Goal: Task Accomplishment & Management: Use online tool/utility

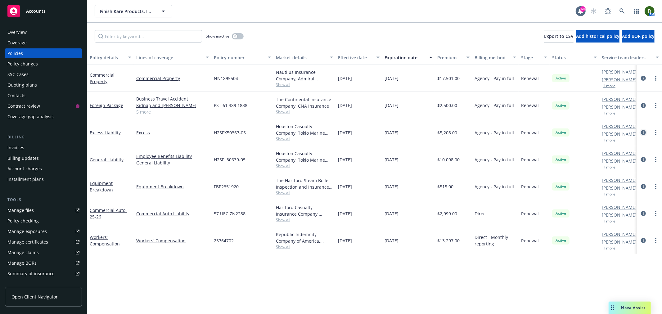
click at [644, 133] on icon "circleInformation" at bounding box center [643, 132] width 5 height 5
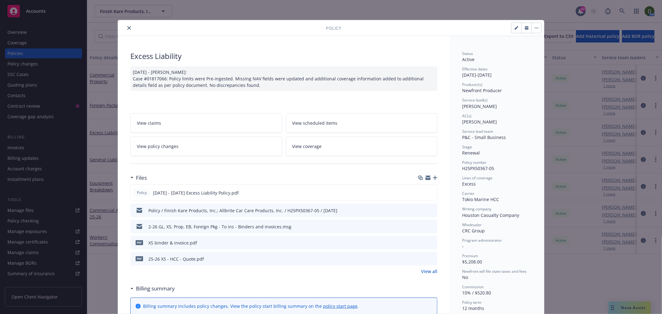
click at [123, 31] on div at bounding box center [223, 27] width 206 height 7
click at [127, 29] on icon "close" at bounding box center [129, 28] width 4 height 4
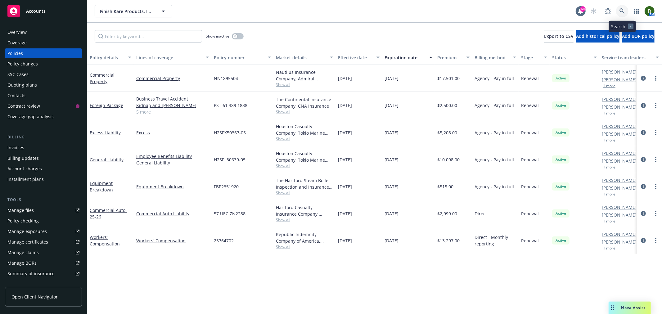
click at [626, 11] on link at bounding box center [622, 11] width 12 height 12
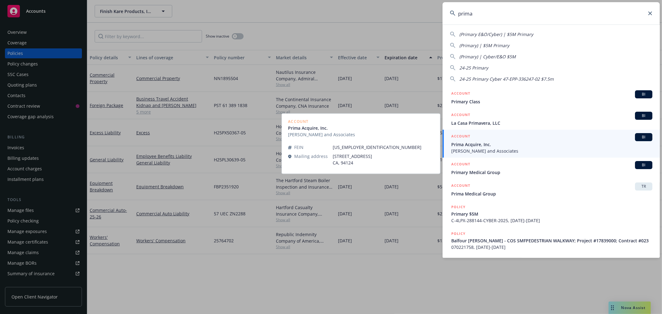
type input "prima"
click at [512, 141] on span "Prima Acquire, Inc." at bounding box center [552, 144] width 201 height 7
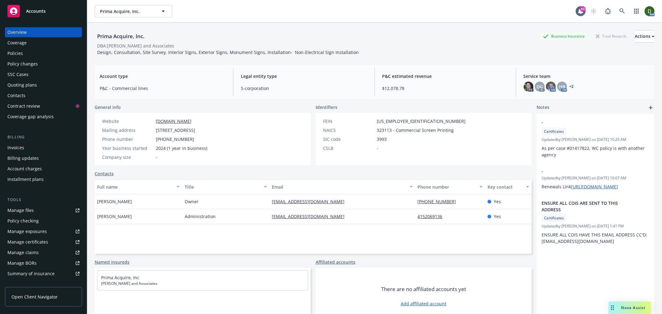
click at [390, 29] on div "Prima Acquire, Inc. Business Insurance Total Rewards Actions DBA: LaHue and Ass…" at bounding box center [375, 42] width 560 height 38
click at [389, 121] on span "93-4261178" at bounding box center [421, 121] width 89 height 7
copy span "4261178"
click at [52, 65] on div "Policy changes" at bounding box center [43, 64] width 72 height 10
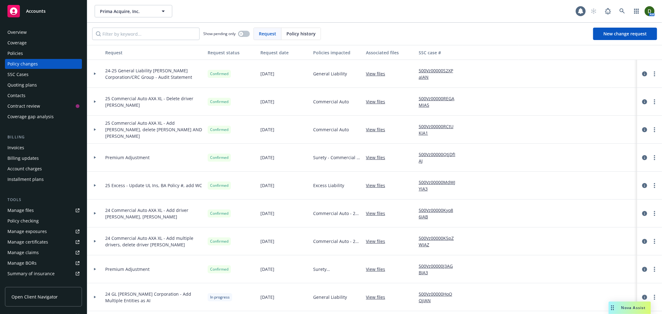
click at [57, 53] on div "Policies" at bounding box center [43, 53] width 72 height 10
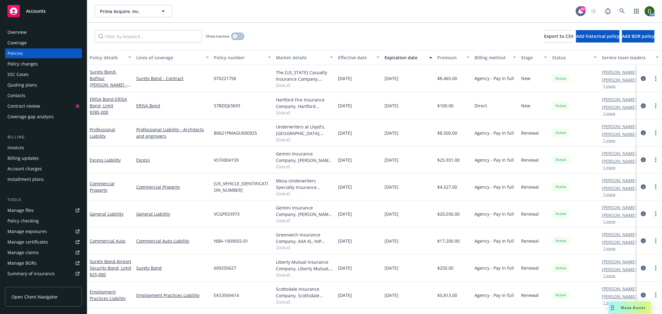
click at [241, 34] on button "button" at bounding box center [238, 36] width 12 height 6
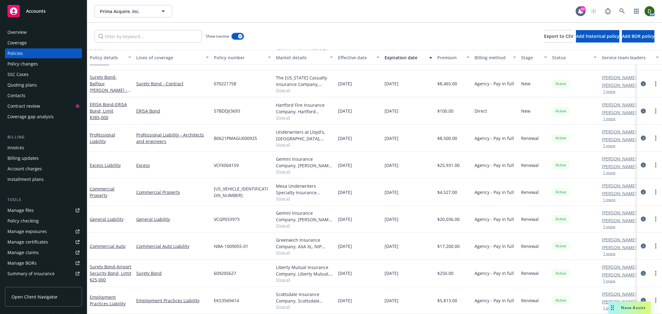
scroll to position [226, 0]
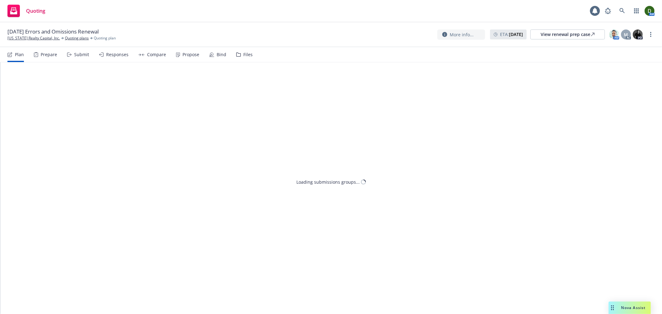
click at [243, 56] on div "Files" at bounding box center [247, 54] width 9 height 5
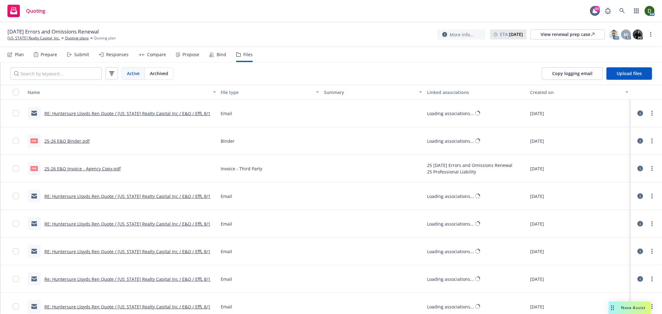
click at [210, 56] on icon at bounding box center [211, 54] width 5 height 5
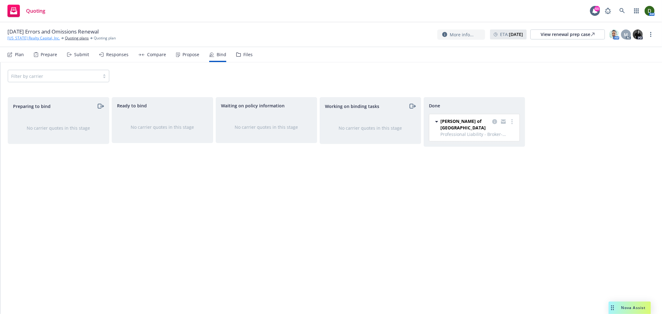
click at [44, 41] on link "California Realty Capital, Inc." at bounding box center [33, 38] width 52 height 6
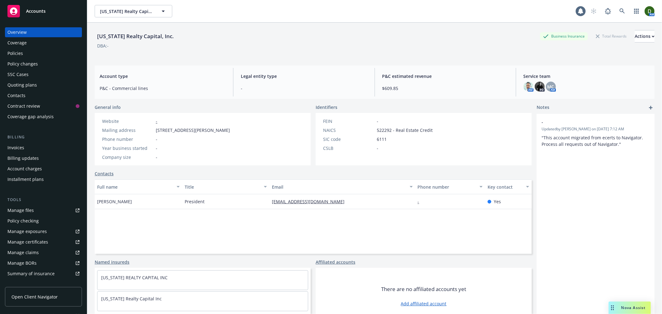
click at [44, 53] on div "Policies" at bounding box center [43, 53] width 72 height 10
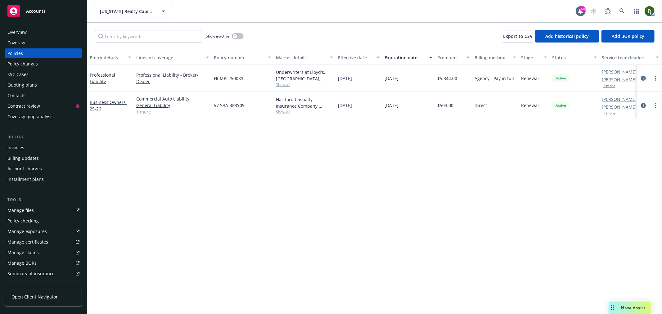
click at [28, 148] on div "Invoices" at bounding box center [43, 148] width 72 height 10
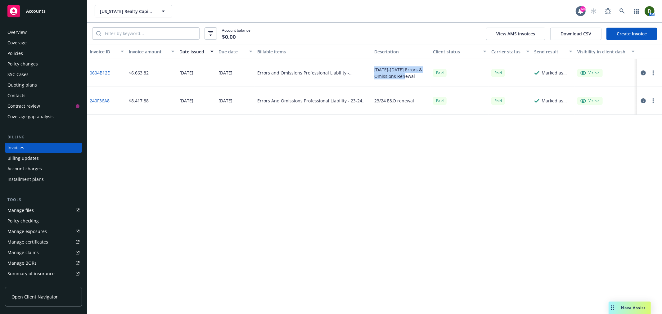
drag, startPoint x: 419, startPoint y: 76, endPoint x: 373, endPoint y: 72, distance: 46.7
click at [373, 72] on div "2024-2025 Errors & Omissions Renewal" at bounding box center [401, 73] width 59 height 28
copy div "2024-2025 Errors & Omissions Renewal"
click at [641, 37] on link "Create Invoice" at bounding box center [632, 34] width 51 height 12
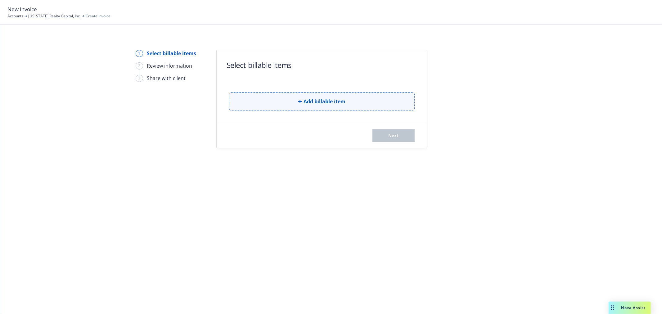
click at [359, 107] on button "Add billable item" at bounding box center [322, 102] width 186 height 18
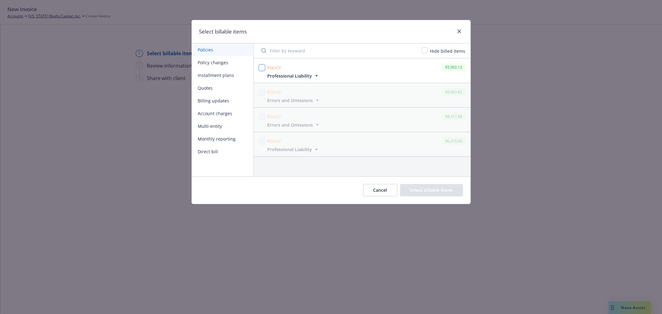
click at [263, 69] on input "checkbox" at bounding box center [262, 68] width 6 height 6
checkbox input "true"
click at [432, 195] on button "Select billable items" at bounding box center [431, 190] width 63 height 12
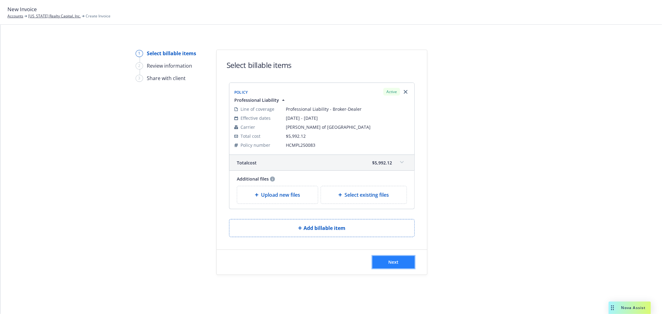
click at [397, 262] on button "Next" at bounding box center [394, 262] width 42 height 12
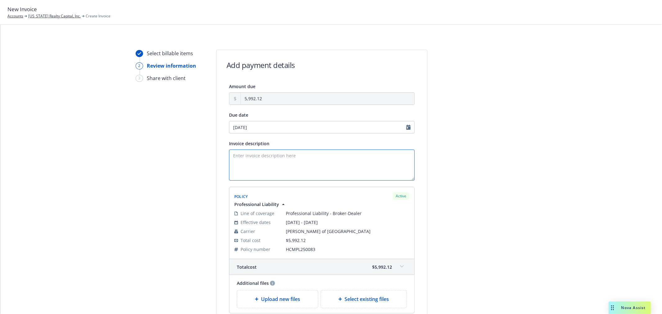
drag, startPoint x: 270, startPoint y: 142, endPoint x: 243, endPoint y: 165, distance: 35.3
paste textarea "2024-2025 Errors & Omissions Renewal"
drag, startPoint x: 251, startPoint y: 156, endPoint x: 197, endPoint y: 164, distance: 53.9
click at [197, 164] on div "Select billable items 2 Review information 3 Share with client Add payment deta…" at bounding box center [331, 201] width 647 height 302
type textarea "2025-2026 Errors & Omissions Renewal"
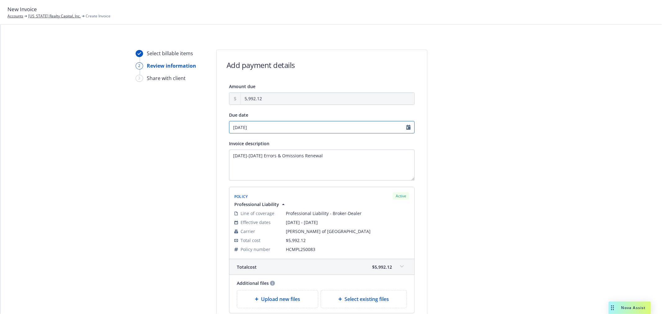
click at [251, 130] on input "10/29/2025" at bounding box center [322, 127] width 186 height 12
select select "October"
select select "2025"
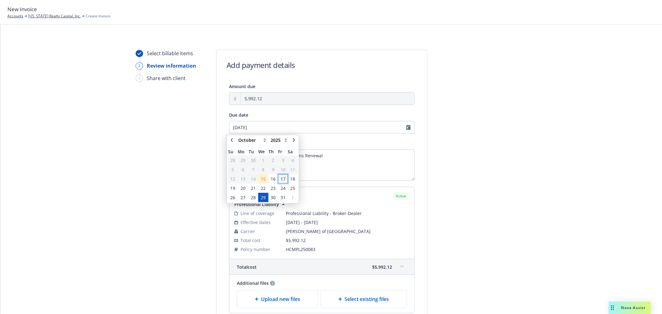
click at [284, 180] on span "17" at bounding box center [283, 179] width 5 height 7
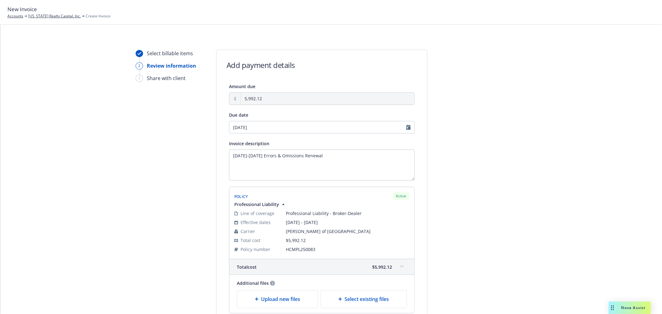
type input "10/17/2025"
click at [480, 160] on div at bounding box center [483, 201] width 87 height 302
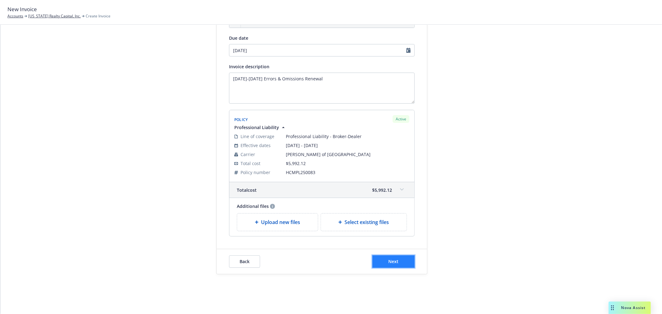
click at [397, 261] on button "Next" at bounding box center [394, 262] width 42 height 12
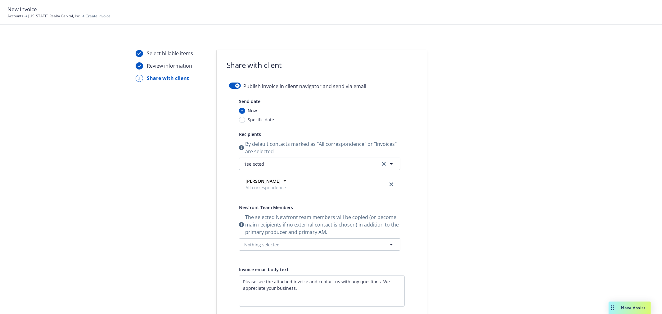
click at [230, 82] on form "Share with client Publish invoice in client navigator and send via email Send d…" at bounding box center [322, 224] width 211 height 349
click at [236, 85] on icon "button" at bounding box center [237, 86] width 2 height 2
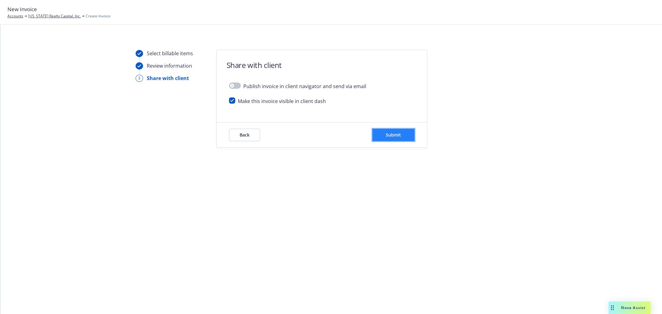
click at [392, 135] on span "Submit" at bounding box center [393, 135] width 15 height 6
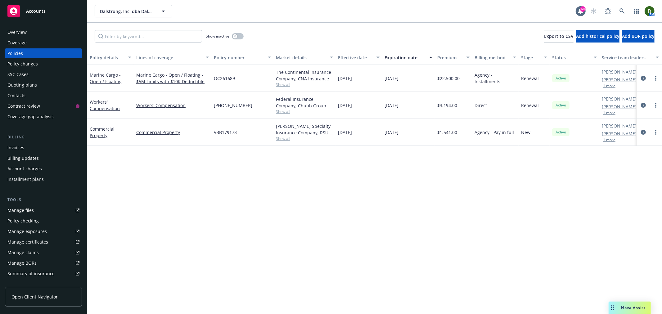
click at [464, 24] on div "Show inactive Export to CSV Add historical policy Add BOR policy" at bounding box center [374, 36] width 575 height 27
click at [621, 14] on link at bounding box center [622, 11] width 12 height 12
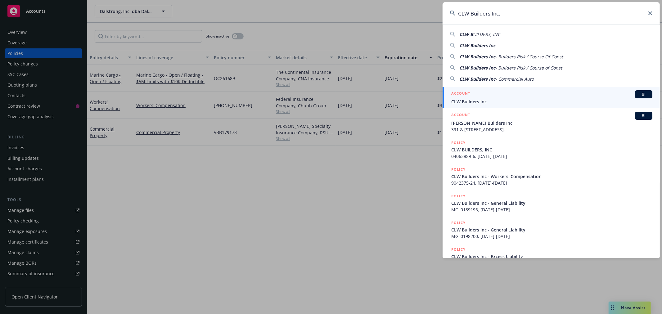
type input "CLW Builders Inc."
click at [545, 88] on link "ACCOUNT BI CLW Builders Inc" at bounding box center [551, 97] width 217 height 21
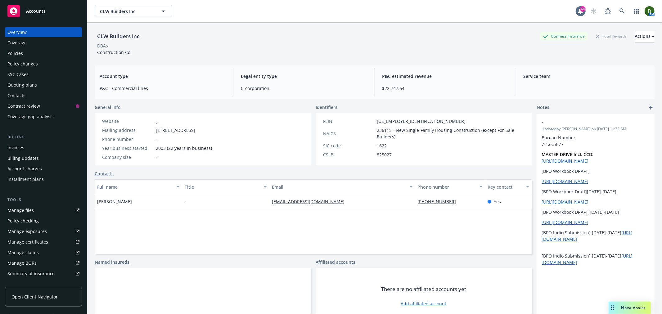
click at [41, 55] on div "Policies" at bounding box center [43, 53] width 72 height 10
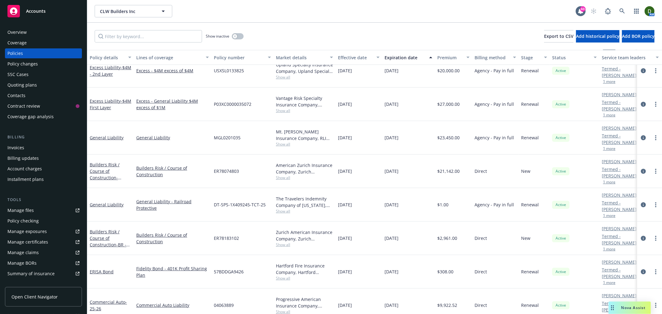
scroll to position [74, 0]
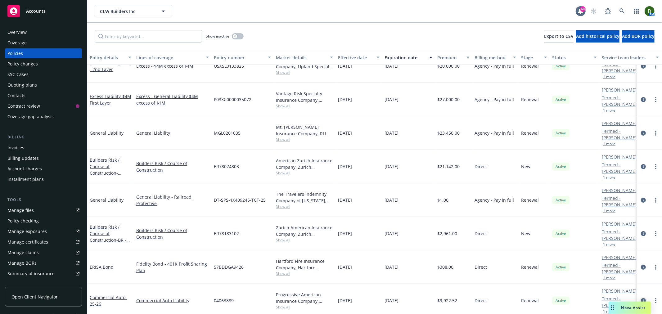
click at [641, 299] on icon "circleInformation" at bounding box center [643, 300] width 5 height 5
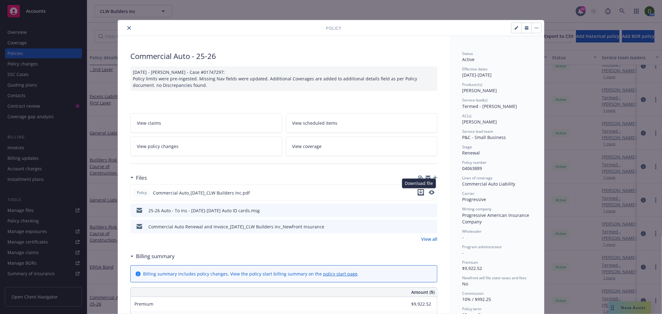
click at [419, 194] on icon "download file" at bounding box center [421, 194] width 5 height 2
click at [129, 27] on button "close" at bounding box center [128, 27] width 7 height 7
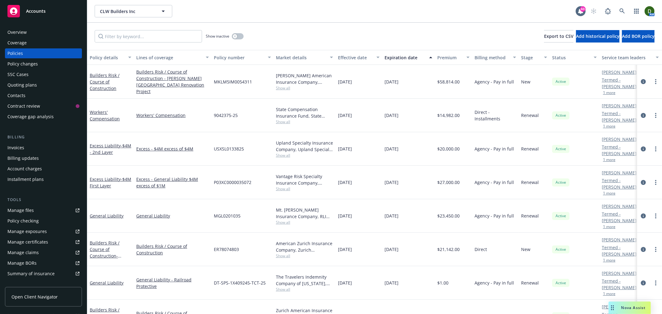
click at [29, 85] on div "Quoting plans" at bounding box center [22, 85] width 30 height 10
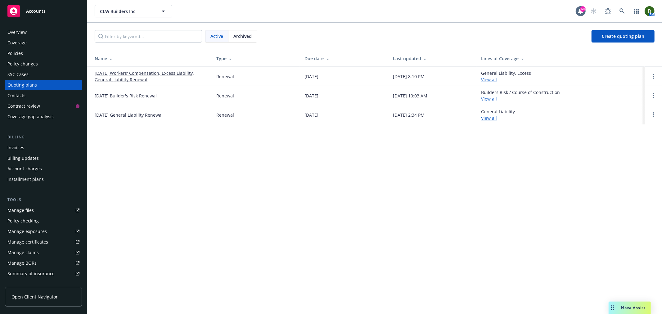
click at [142, 76] on link "01/17/26 Workers' Compensation, Excess Liability, General Liability Renewal" at bounding box center [151, 76] width 112 height 13
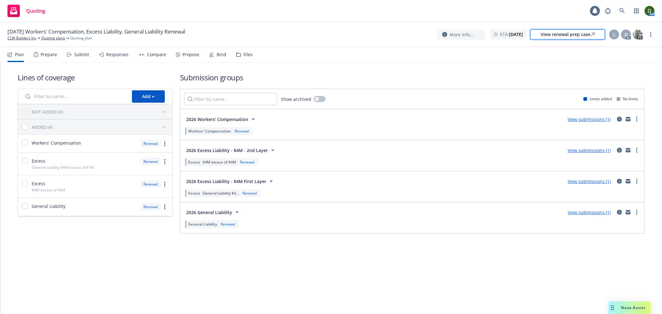
click at [568, 35] on div "View renewal prep case" at bounding box center [568, 34] width 54 height 9
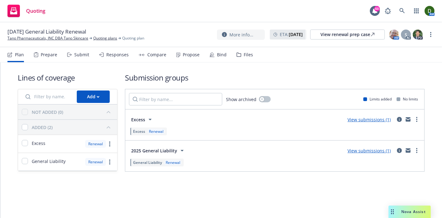
click at [186, 58] on div "Propose" at bounding box center [187, 54] width 23 height 15
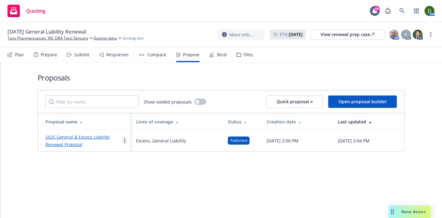
click at [125, 138] on circle "more" at bounding box center [124, 138] width 1 height 1
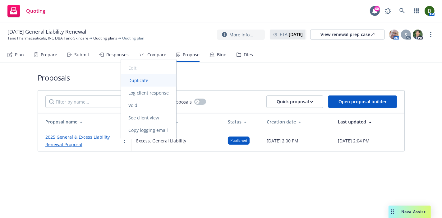
click at [155, 76] on link "Duplicate" at bounding box center [148, 80] width 55 height 12
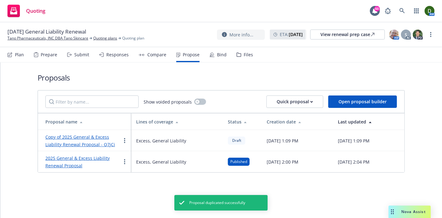
click at [93, 138] on link "Copy of 2025 General & Excess Liability Renewal Proposal - Q7jCi" at bounding box center [80, 140] width 70 height 13
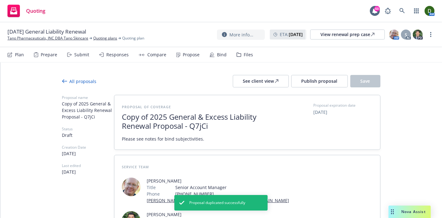
click at [149, 115] on span "Copy of 2025 General & Excess Liability Renewal Proposal - Q7jCi" at bounding box center [198, 121] width 152 height 18
drag, startPoint x: 149, startPoint y: 115, endPoint x: 112, endPoint y: 115, distance: 37.0
click at [114, 115] on div "Proposal of coverage Copy of 2025 General & Excess Liability Renewal Proposal -…" at bounding box center [247, 122] width 266 height 54
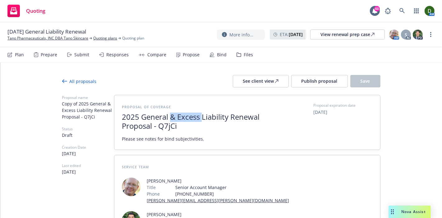
drag, startPoint x: 168, startPoint y: 117, endPoint x: 200, endPoint y: 115, distance: 32.4
click at [200, 115] on span "2025 General & Excess Liability Renewal Proposal - Q7jCi" at bounding box center [198, 121] width 152 height 18
drag, startPoint x: 258, startPoint y: 118, endPoint x: 265, endPoint y: 127, distance: 11.6
click at [265, 127] on span "2025 General Liability Renewal Proposal - Q7jCi" at bounding box center [198, 121] width 152 height 18
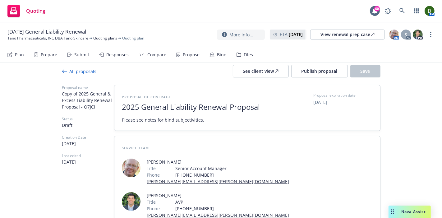
scroll to position [10, 0]
type textarea "x"
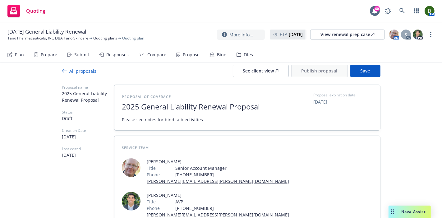
click at [325, 102] on span "11/13/2025" at bounding box center [320, 101] width 14 height 7
select select "November"
select select "2025"
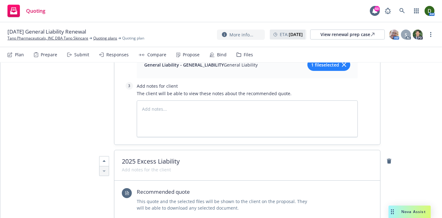
scroll to position [578, 0]
click at [387, 158] on icon "remove" at bounding box center [389, 160] width 4 height 5
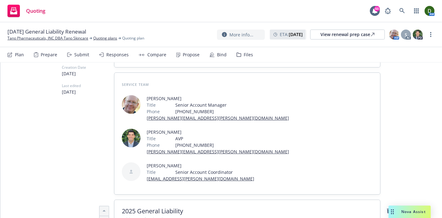
scroll to position [0, 0]
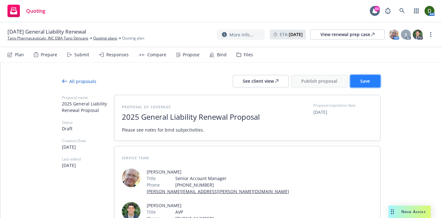
click at [366, 78] on span "Save" at bounding box center [365, 81] width 10 height 6
click at [79, 81] on div "All proposals" at bounding box center [79, 81] width 34 height 7
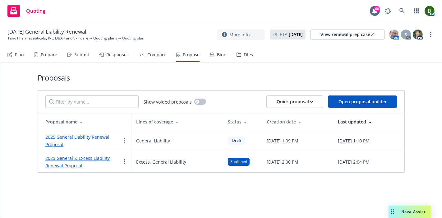
click at [89, 155] on link "2025 General & Excess Liability Renewal Proposal" at bounding box center [77, 161] width 64 height 13
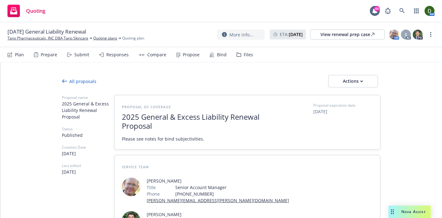
click at [189, 60] on div "Propose" at bounding box center [187, 54] width 23 height 15
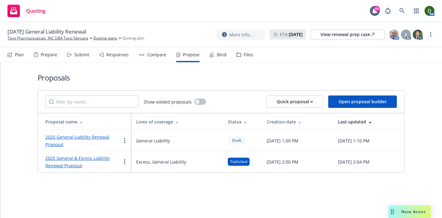
click at [100, 135] on link "2025 General Liability Renewal Proposal" at bounding box center [77, 140] width 64 height 13
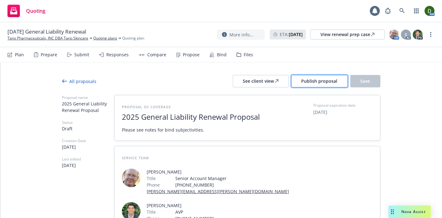
click at [310, 78] on span "Publish proposal" at bounding box center [319, 81] width 36 height 6
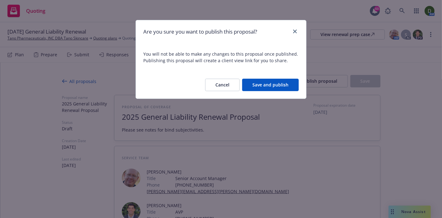
click at [280, 86] on button "Save and publish" at bounding box center [270, 85] width 57 height 12
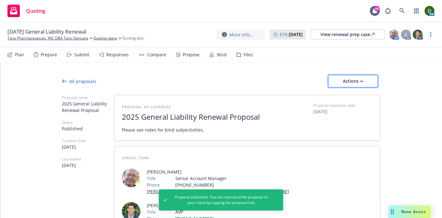
click at [350, 83] on div "Actions" at bounding box center [352, 81] width 29 height 12
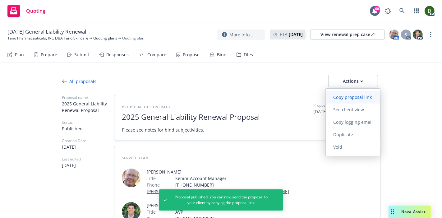
click at [345, 100] on span "Copy proposal link" at bounding box center [351, 97] width 53 height 6
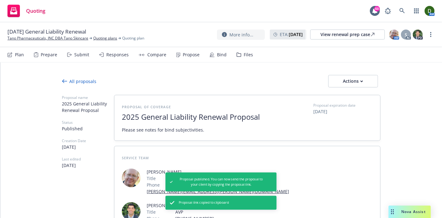
type textarea "x"
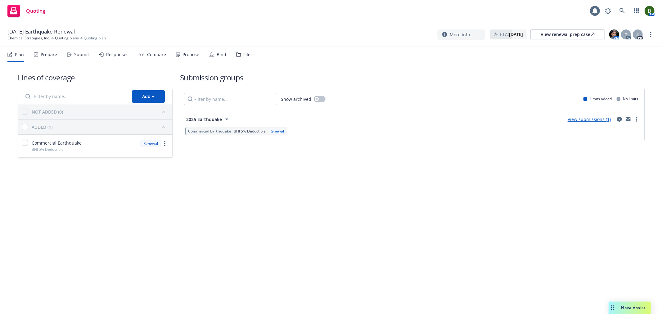
click at [194, 57] on div "Propose" at bounding box center [187, 54] width 23 height 15
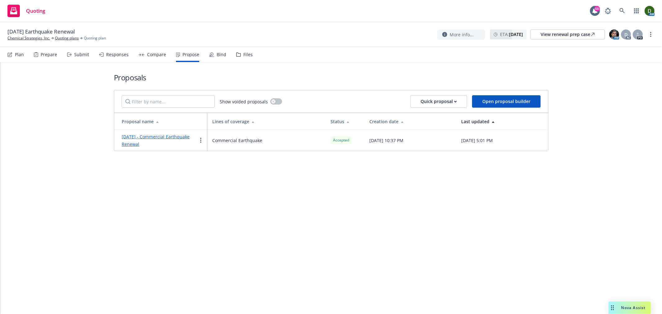
click at [213, 57] on div "Bind" at bounding box center [217, 54] width 17 height 15
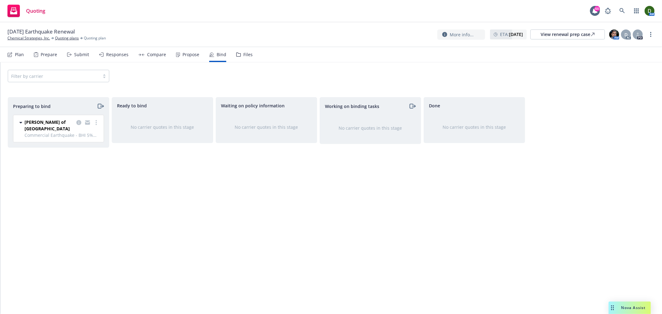
click at [180, 59] on div "Propose" at bounding box center [187, 54] width 23 height 15
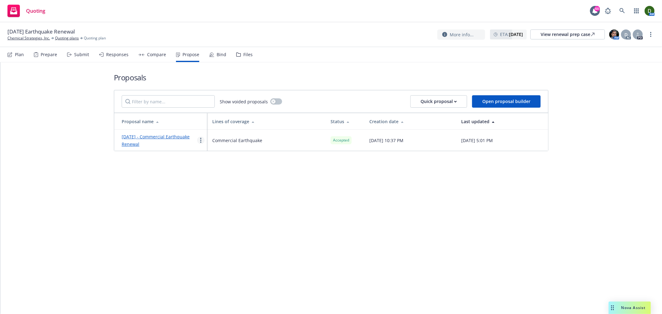
click at [201, 143] on icon "more" at bounding box center [200, 140] width 1 height 5
click at [143, 142] on link "[DATE] - Commercial Earthquake Renewal" at bounding box center [156, 140] width 68 height 13
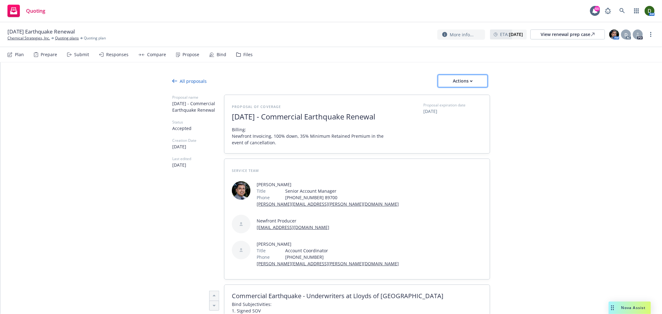
click at [461, 84] on div "Actions" at bounding box center [462, 81] width 29 height 12
click at [459, 107] on span "See client view" at bounding box center [459, 110] width 46 height 6
type textarea "x"
click at [40, 39] on link "Chemical Strategies, Inc." at bounding box center [28, 38] width 43 height 6
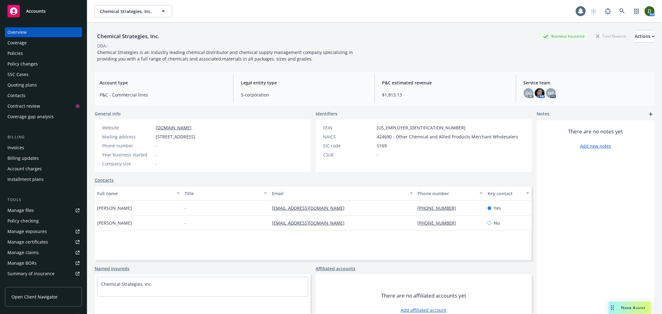
click at [48, 150] on div "Invoices" at bounding box center [43, 148] width 72 height 10
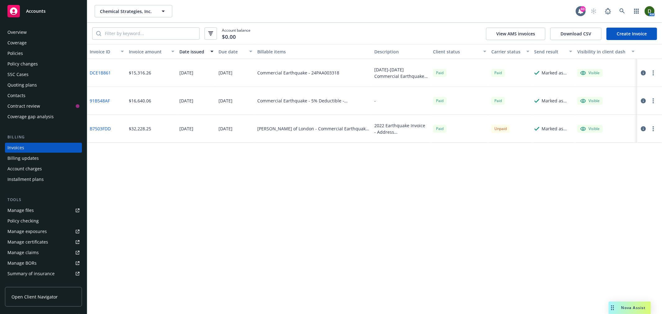
click at [635, 32] on link "Create Invoice" at bounding box center [632, 34] width 51 height 12
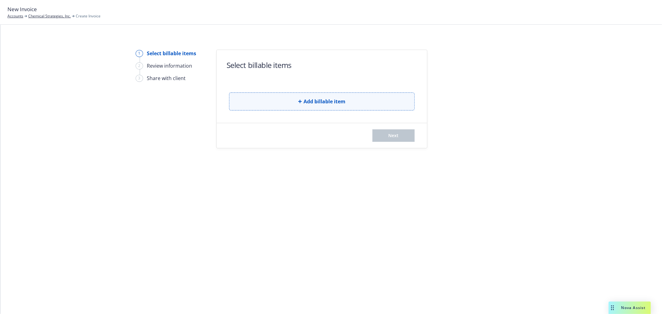
click at [269, 101] on button "Add billable item" at bounding box center [322, 102] width 186 height 18
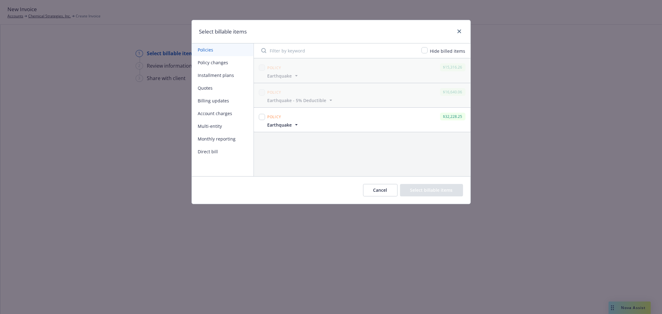
click at [222, 87] on button "Quotes" at bounding box center [223, 88] width 62 height 13
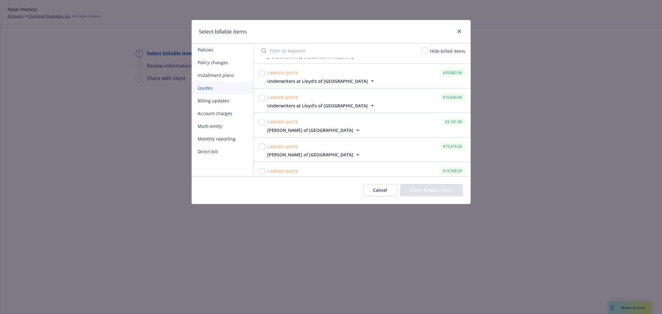
scroll to position [30, 0]
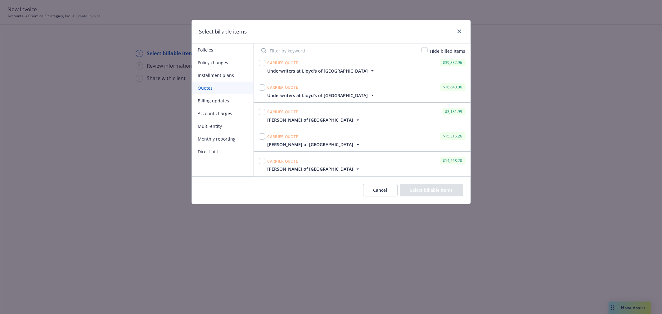
click at [299, 147] on span "[PERSON_NAME] of [GEOGRAPHIC_DATA]" at bounding box center [311, 144] width 86 height 7
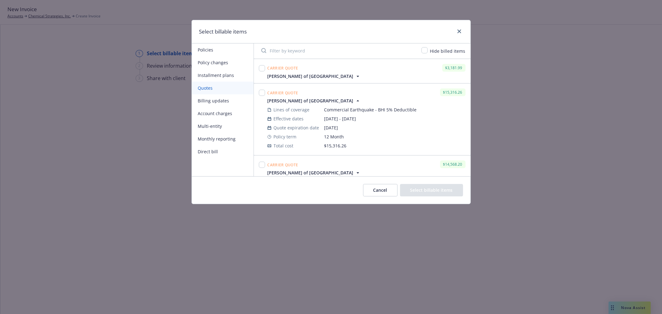
scroll to position [77, 0]
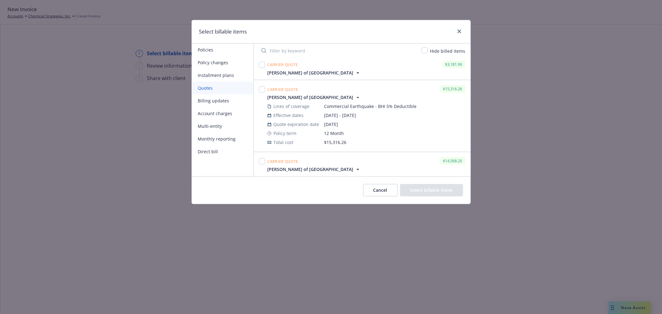
click at [301, 166] on span "[PERSON_NAME] of [GEOGRAPHIC_DATA]" at bounding box center [311, 169] width 86 height 7
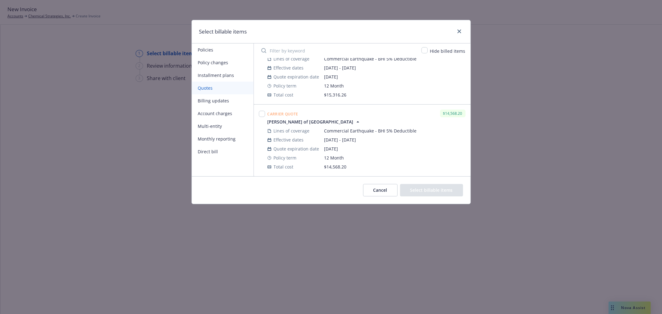
scroll to position [125, 0]
click at [263, 112] on input "checkbox" at bounding box center [262, 114] width 6 height 6
checkbox input "true"
click at [429, 188] on button "Select billable items" at bounding box center [431, 190] width 63 height 12
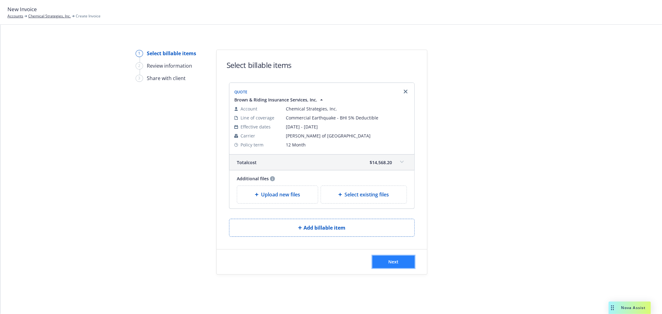
click at [393, 257] on button "Next" at bounding box center [394, 262] width 42 height 12
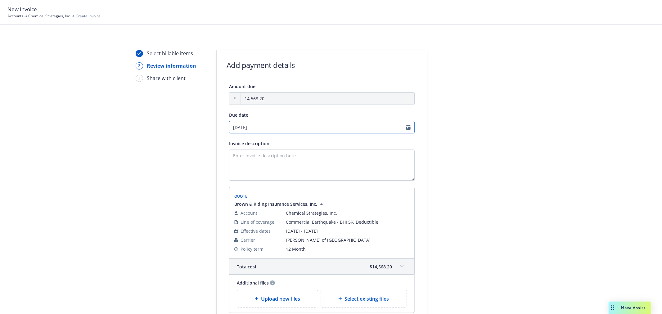
click at [262, 125] on input "11/23/2025" at bounding box center [322, 127] width 186 height 12
select select "November"
select select "2025"
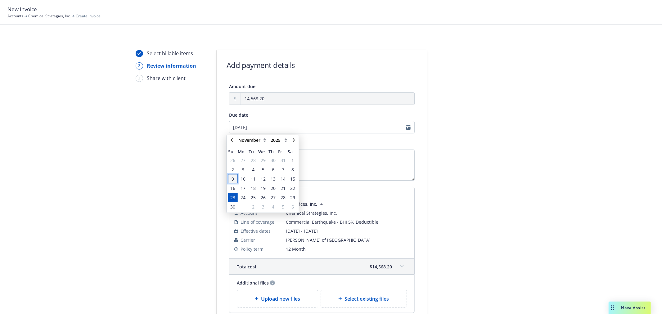
click at [233, 177] on span "9" at bounding box center [233, 179] width 2 height 7
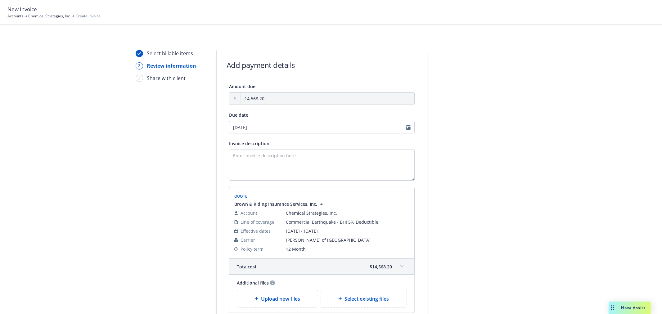
type input "11/09/2025"
click at [332, 172] on textarea "Invoice description" at bounding box center [322, 165] width 186 height 31
paste textarea "Commercial Earthquake"
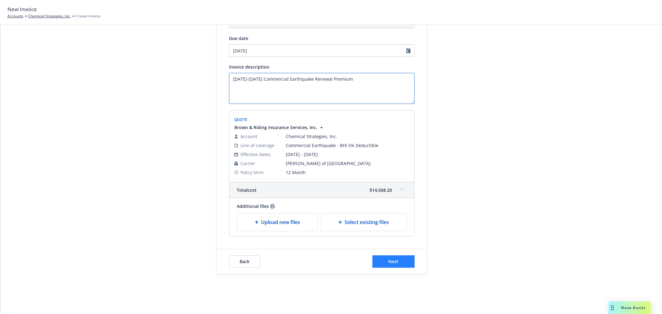
type textarea "2025-2026 Commercial Earthquake Renewal Premium"
click at [397, 258] on button "Next" at bounding box center [394, 262] width 42 height 12
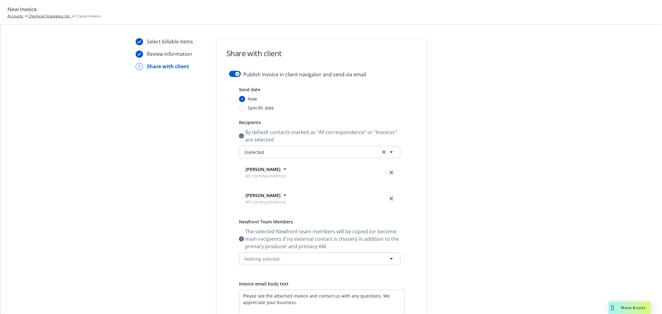
scroll to position [0, 0]
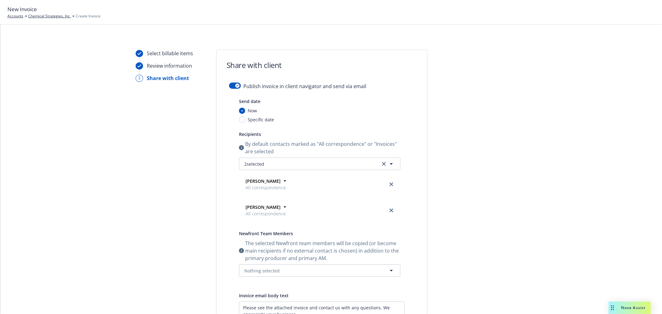
click at [229, 83] on div "Publish invoice in client navigator and send via email" at bounding box center [322, 90] width 186 height 15
click at [231, 84] on button "button" at bounding box center [235, 86] width 12 height 6
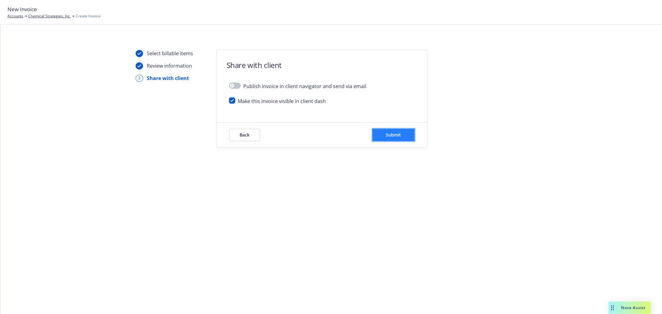
click at [384, 130] on button "Submit" at bounding box center [394, 135] width 42 height 12
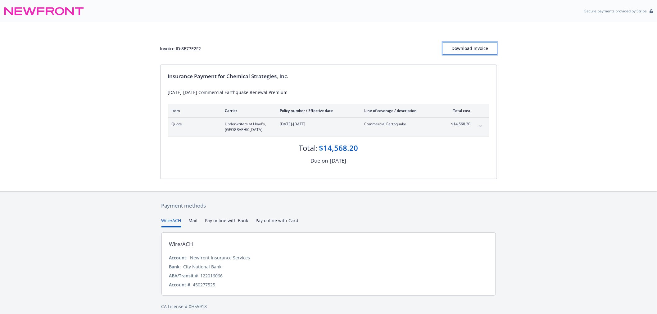
click at [476, 45] on div "Download Invoice" at bounding box center [470, 49] width 54 height 12
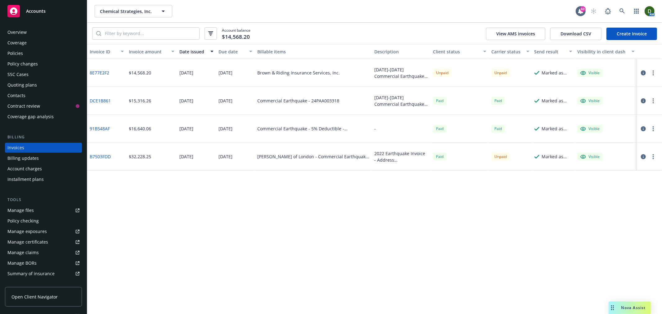
click at [658, 70] on div at bounding box center [650, 73] width 25 height 28
click at [655, 75] on button "button" at bounding box center [653, 72] width 7 height 7
click at [632, 157] on link "Copy logging email" at bounding box center [617, 160] width 79 height 12
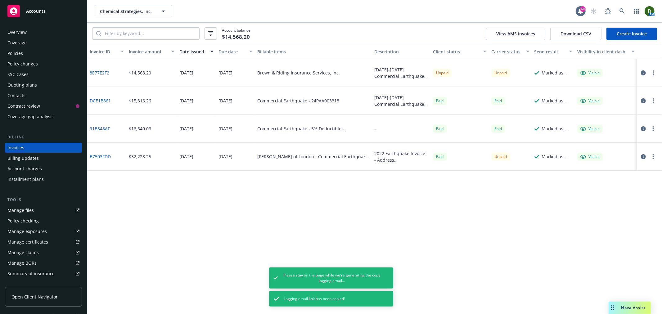
click at [652, 77] on div at bounding box center [650, 73] width 25 height 28
drag, startPoint x: 660, startPoint y: 74, endPoint x: 648, endPoint y: 77, distance: 11.8
click at [660, 73] on div at bounding box center [650, 73] width 25 height 28
click at [653, 72] on icon "button" at bounding box center [653, 72] width 1 height 5
click at [637, 113] on link "Copy invoice URL" at bounding box center [617, 110] width 79 height 12
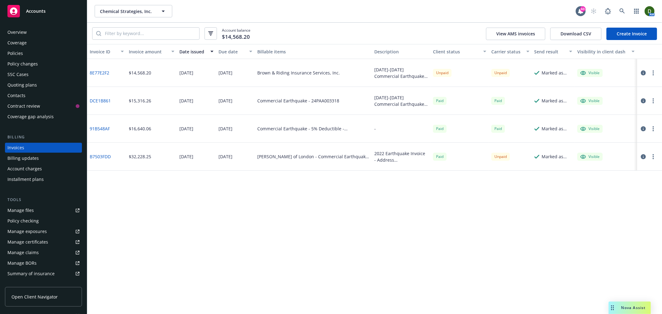
click at [653, 73] on circle "button" at bounding box center [653, 72] width 1 height 1
click at [626, 112] on link "Copy invoice URL" at bounding box center [617, 110] width 79 height 12
click at [29, 213] on div "Manage files" at bounding box center [20, 211] width 26 height 10
click at [626, 10] on link at bounding box center [622, 11] width 12 height 12
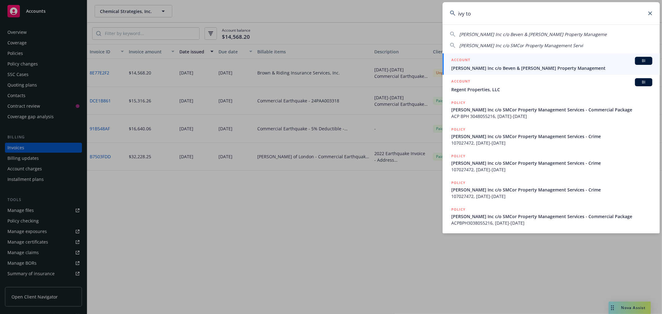
type input "ivy to"
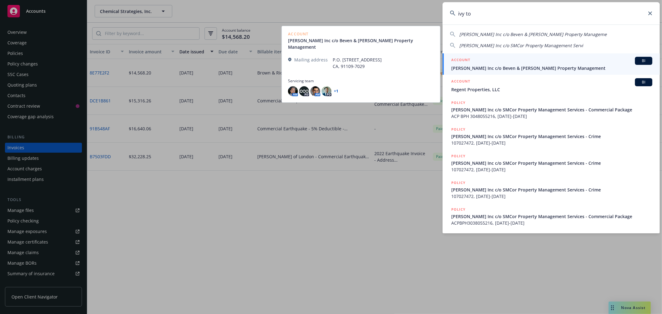
click at [502, 61] on div "ACCOUNT BI" at bounding box center [552, 61] width 201 height 8
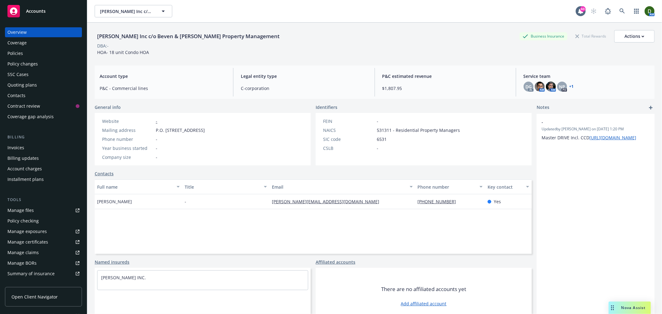
click at [34, 54] on div "Policies" at bounding box center [43, 53] width 72 height 10
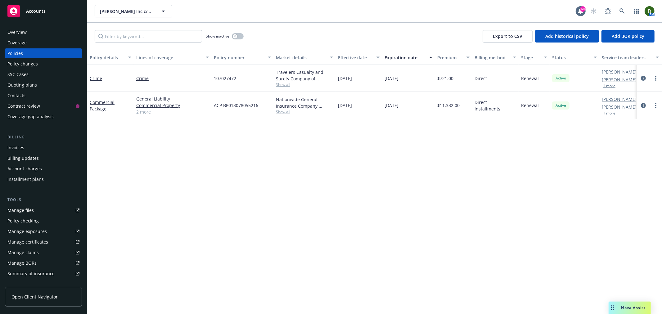
click at [23, 87] on div "Quoting plans" at bounding box center [22, 85] width 30 height 10
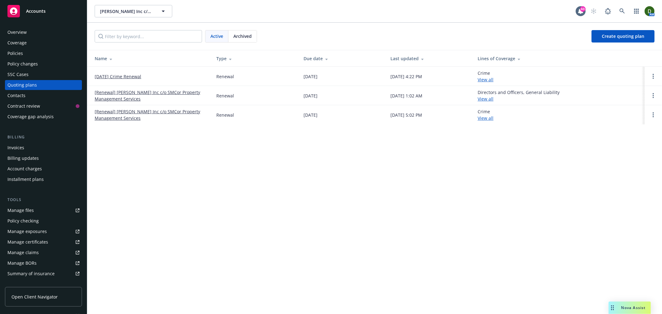
click at [240, 39] on span "Archived" at bounding box center [243, 36] width 18 height 7
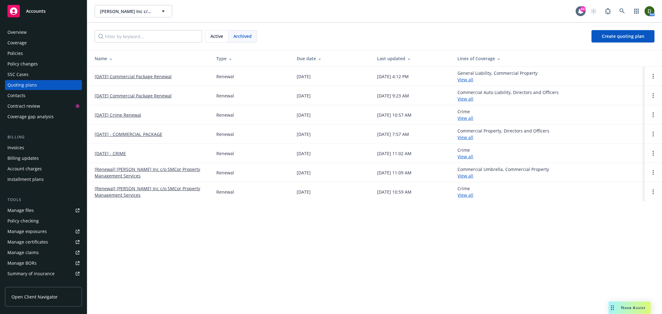
click at [136, 74] on link "03/01/26 Commercial Package Renewal" at bounding box center [133, 76] width 77 height 7
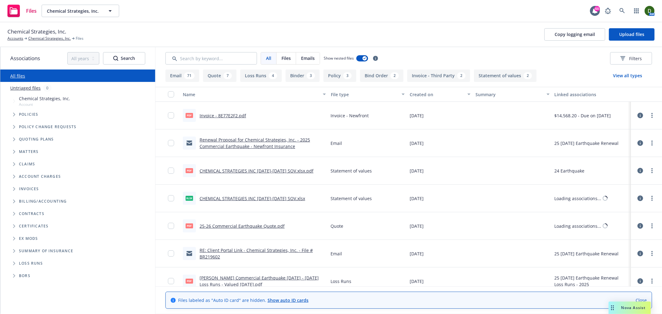
click at [216, 112] on div "pdf Invoice - 8E77E2F2.pdf" at bounding box center [214, 115] width 63 height 13
click at [216, 114] on link "Invoice - 8E77E2F2.pdf" at bounding box center [223, 116] width 47 height 6
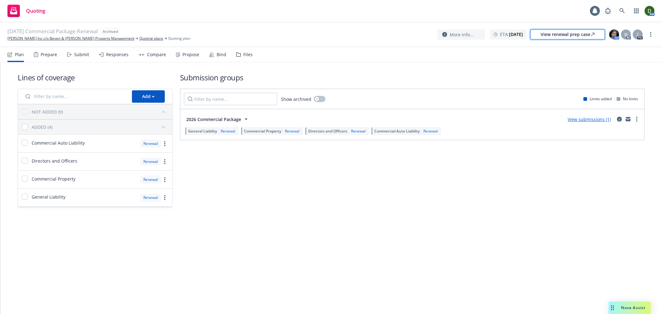
click at [581, 37] on div "View renewal prep case" at bounding box center [568, 34] width 54 height 9
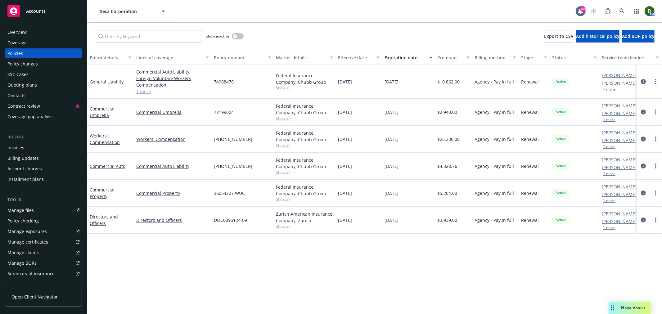
click at [51, 212] on link "Manage files" at bounding box center [43, 211] width 77 height 10
click at [134, 40] on input "Filter by keyword..." at bounding box center [148, 36] width 107 height 12
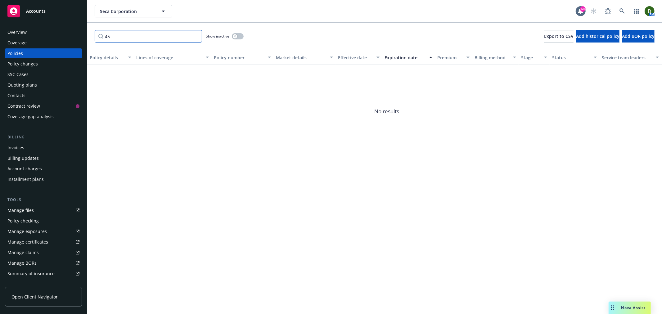
type input "4"
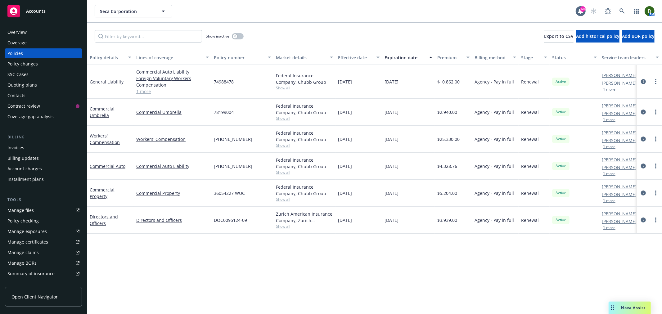
click at [250, 258] on div "Policy details Lines of coverage Policy number Market details Effective date Ex…" at bounding box center [374, 182] width 575 height 264
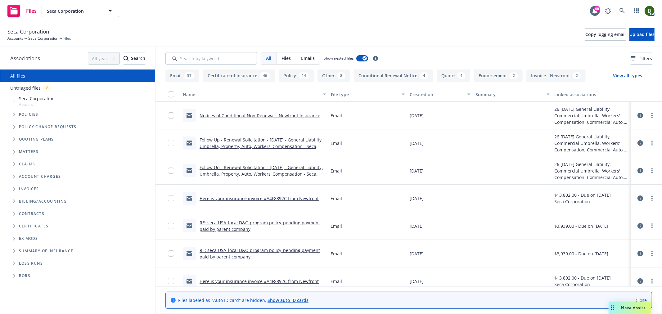
click at [293, 83] on div "Email 57 Certificate of insurance 46 Policy 14 Other 8 Conditional Renewal Noti…" at bounding box center [409, 192] width 507 height 245
click at [299, 78] on div "14" at bounding box center [304, 75] width 11 height 7
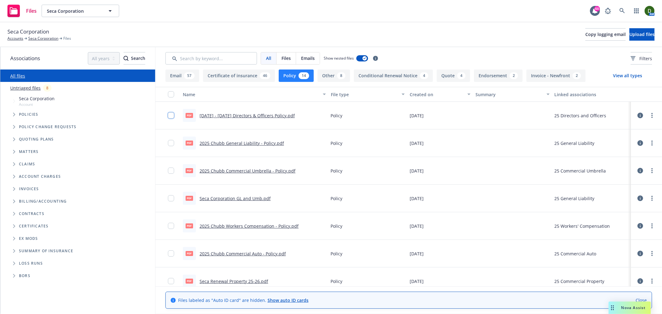
click at [169, 115] on input "checkbox" at bounding box center [171, 115] width 6 height 6
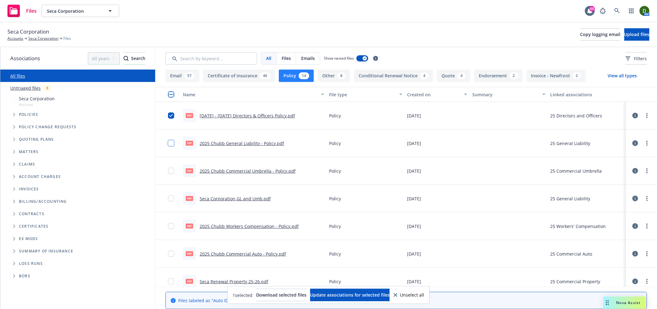
click at [172, 140] on input "checkbox" at bounding box center [171, 143] width 6 height 6
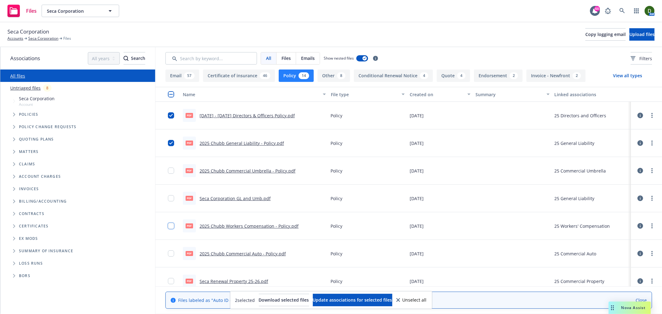
click at [173, 229] on input "checkbox" at bounding box center [171, 226] width 6 height 6
click at [225, 200] on link "Seca Corporation GL and Umb.pdf" at bounding box center [235, 199] width 71 height 6
click at [219, 202] on div "pdf Seca Corporation GL and Umb.pdf" at bounding box center [227, 198] width 88 height 13
click at [227, 197] on link "Seca Corporation GL and Umb.pdf" at bounding box center [235, 199] width 71 height 6
click at [172, 170] on input "checkbox" at bounding box center [171, 171] width 6 height 6
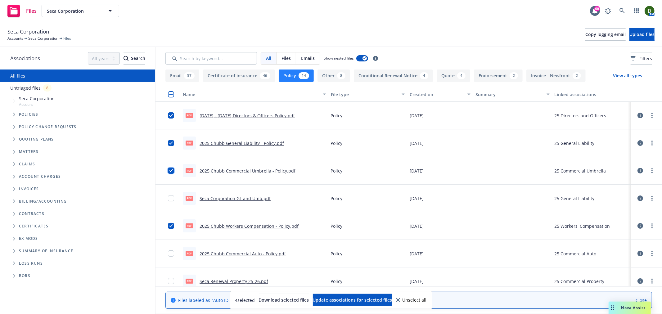
click at [172, 171] on input "checkbox" at bounding box center [171, 171] width 6 height 6
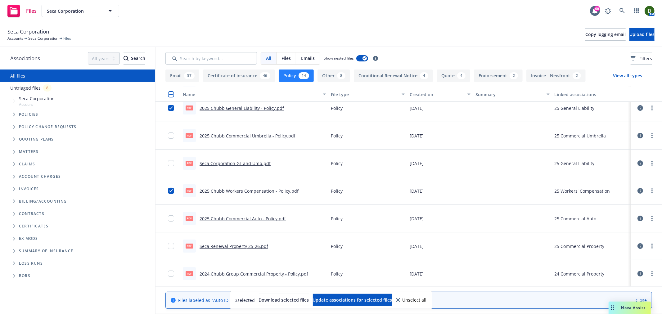
scroll to position [69, 0]
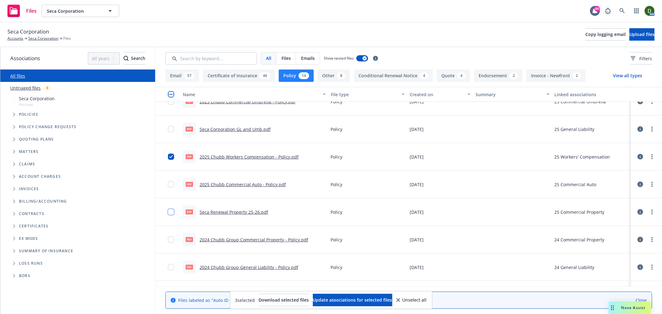
click at [172, 213] on input "checkbox" at bounding box center [171, 212] width 6 height 6
click at [287, 300] on span "Download selected files" at bounding box center [284, 300] width 50 height 6
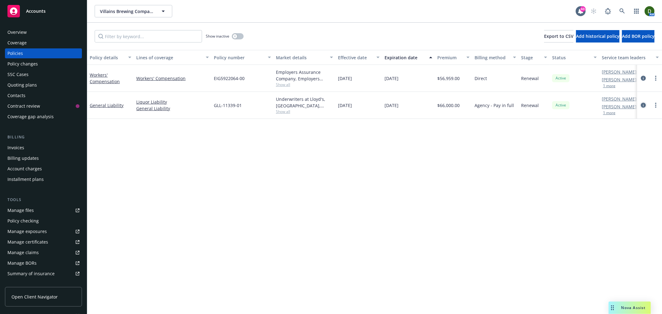
click at [643, 105] on icon "circleInformation" at bounding box center [643, 105] width 5 height 5
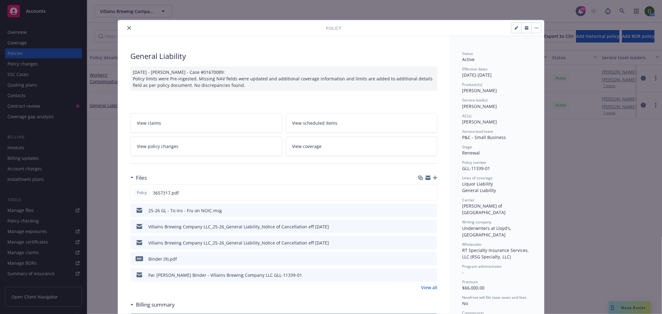
click at [429, 212] on icon "preview file" at bounding box center [432, 210] width 6 height 4
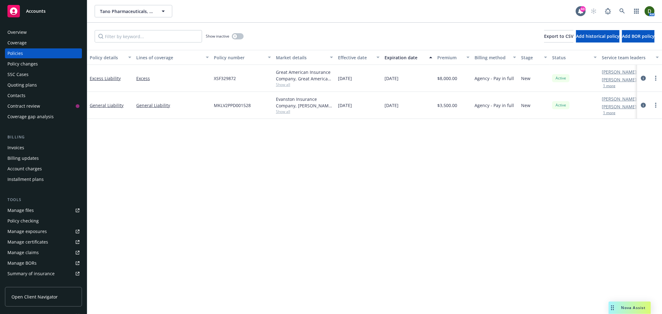
click at [36, 28] on div "Overview" at bounding box center [43, 32] width 72 height 10
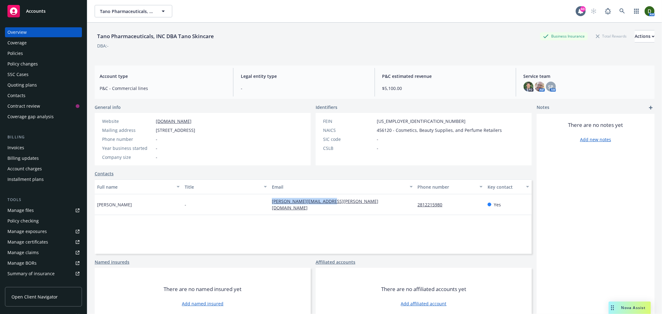
drag, startPoint x: 356, startPoint y: 206, endPoint x: 260, endPoint y: 212, distance: 96.2
click at [260, 212] on div "Full name Title Email Phone number Key contact [PERSON_NAME] - [PERSON_NAME][EM…" at bounding box center [313, 217] width 437 height 75
copy div "[PERSON_NAME][EMAIL_ADDRESS][PERSON_NAME][DOMAIN_NAME]"
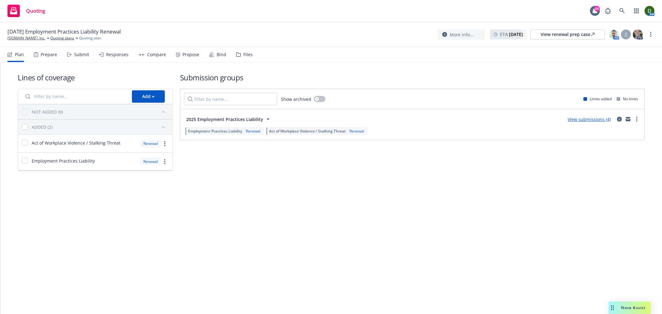
click at [163, 48] on div "Compare" at bounding box center [153, 54] width 28 height 15
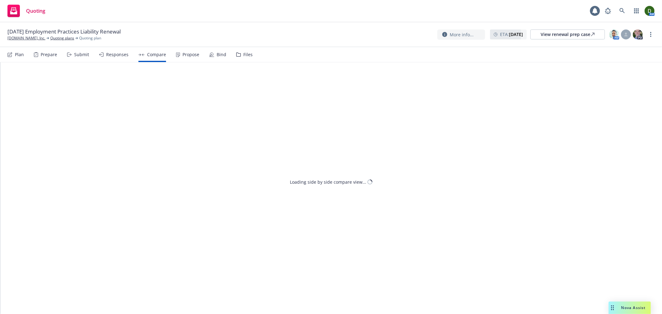
click at [184, 52] on div "Propose" at bounding box center [191, 54] width 17 height 5
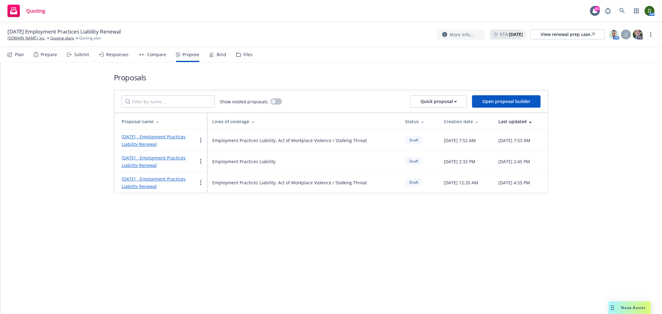
click at [117, 57] on div "Responses" at bounding box center [114, 54] width 30 height 15
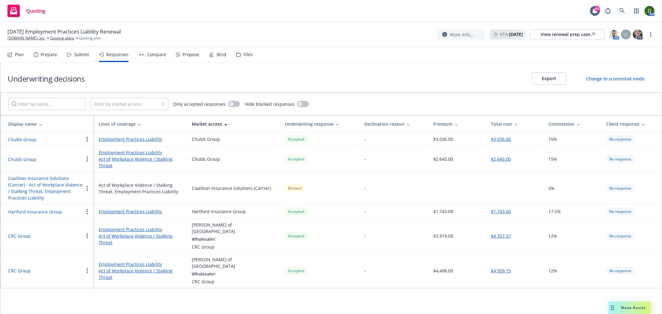
click at [51, 211] on button "Hartford Insurance Group" at bounding box center [35, 212] width 54 height 7
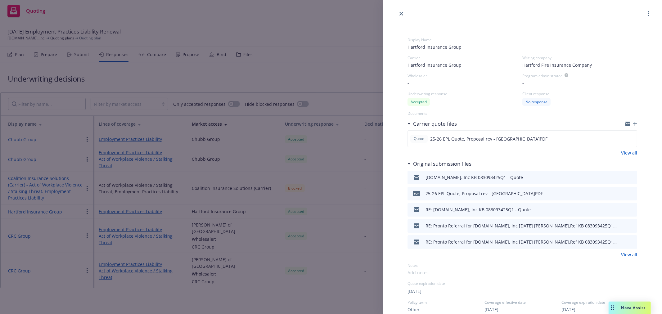
drag, startPoint x: 189, startPoint y: 128, endPoint x: 188, endPoint y: 107, distance: 21.8
click at [189, 126] on div "Display Name Hartford Insurance Group Carrier Hartford Insurance Group Writing …" at bounding box center [331, 157] width 662 height 314
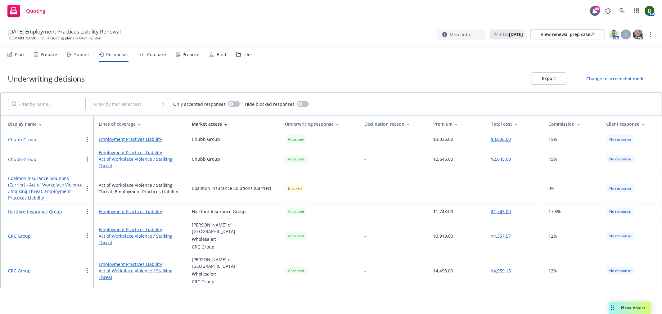
click at [183, 56] on div "Propose" at bounding box center [191, 54] width 17 height 5
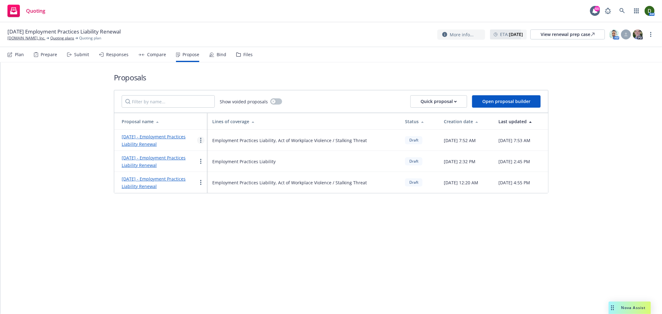
click at [198, 141] on link "more" at bounding box center [200, 140] width 7 height 7
click at [142, 139] on link "October 2025 - Employment Practices Liability Renewal" at bounding box center [154, 140] width 64 height 13
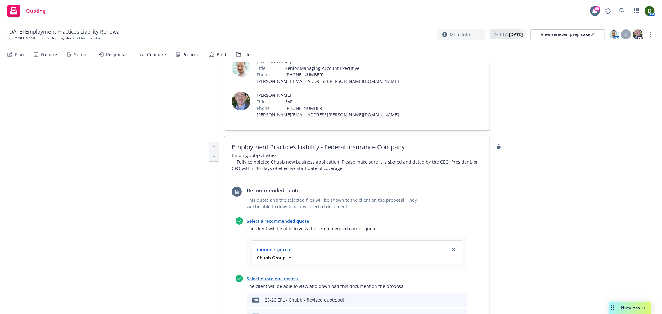
scroll to position [138, 0]
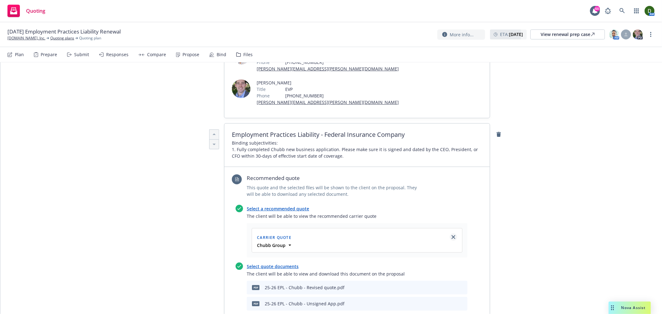
click at [452, 235] on icon "close" at bounding box center [454, 237] width 4 height 4
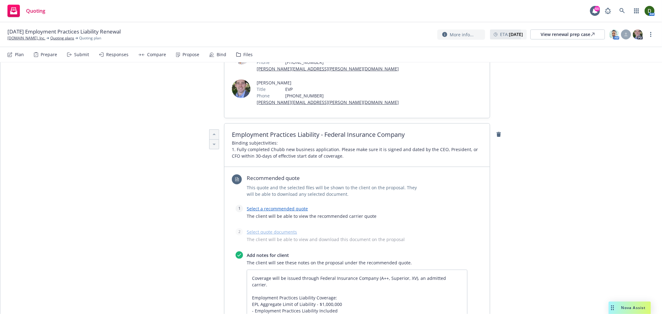
click at [278, 206] on link "Select a recommended quote" at bounding box center [277, 209] width 61 height 6
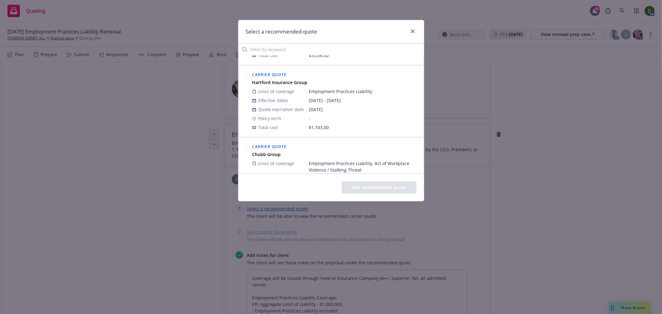
scroll to position [129, 0]
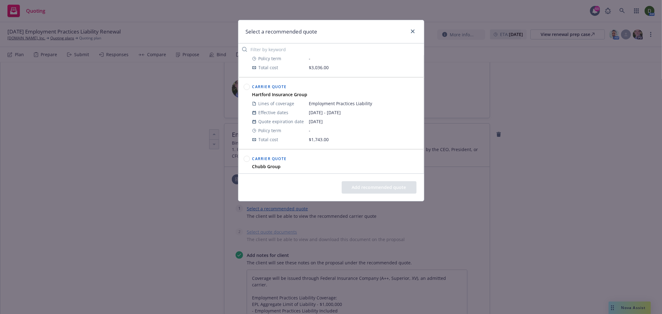
click at [248, 88] on circle at bounding box center [247, 87] width 6 height 6
click at [390, 183] on button "Add recommended quote" at bounding box center [379, 187] width 75 height 12
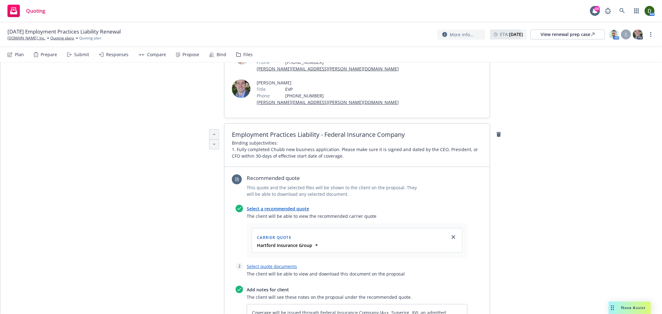
scroll to position [207, 0]
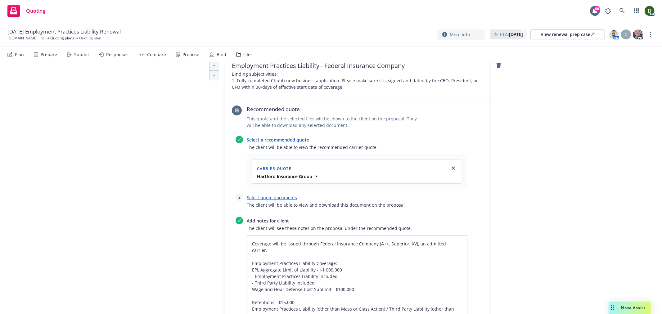
click at [263, 195] on link "Select quote documents" at bounding box center [272, 198] width 50 height 6
type textarea "x"
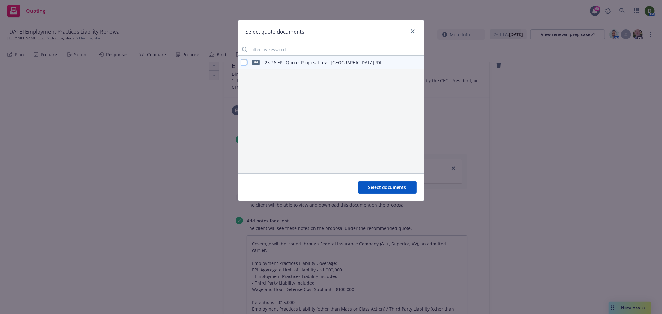
click at [242, 62] on input "checkbox" at bounding box center [244, 62] width 6 height 6
checkbox input "true"
click at [373, 185] on span "Select documents" at bounding box center [388, 187] width 38 height 6
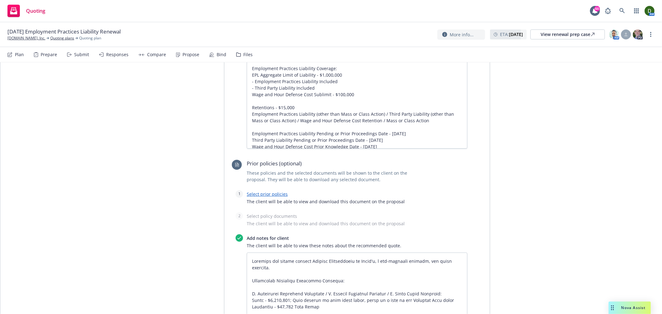
scroll to position [448, 0]
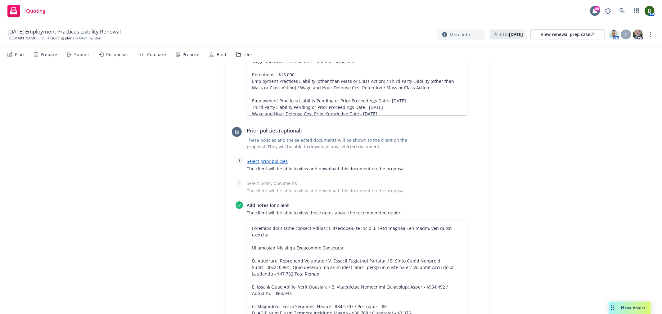
click at [263, 158] on link "Select prior policies" at bounding box center [267, 161] width 41 height 6
type textarea "x"
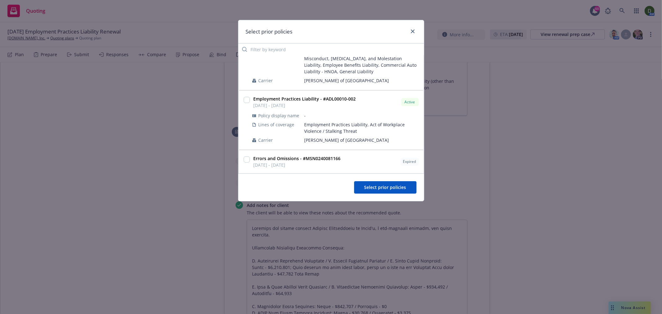
scroll to position [103, 0]
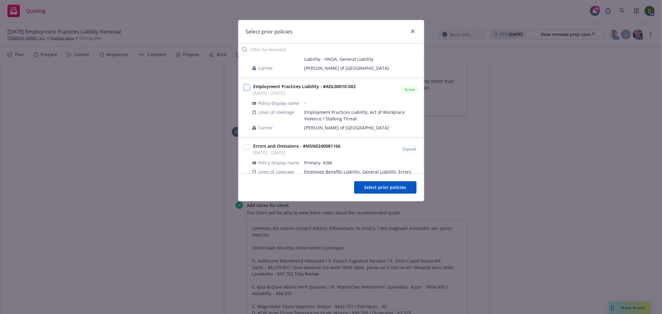
click at [248, 87] on input "checkbox" at bounding box center [247, 87] width 6 height 6
checkbox input "true"
click at [380, 189] on span "Select prior policies" at bounding box center [386, 187] width 42 height 6
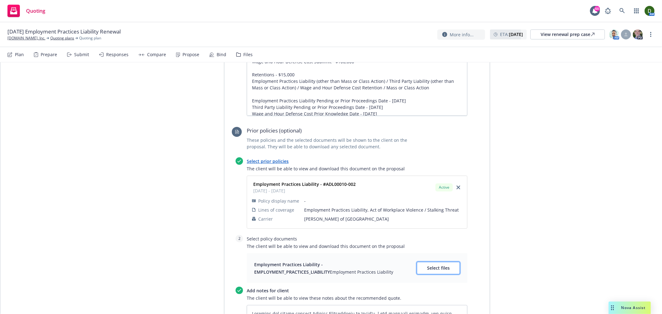
click at [442, 265] on span "Select files" at bounding box center [438, 268] width 23 height 6
type textarea "x"
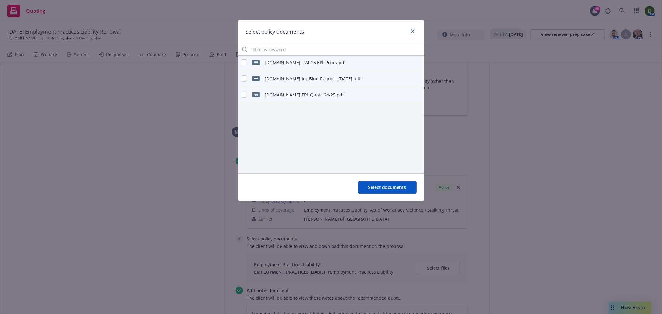
click at [239, 64] on div "pdf Meditation.Live - 24-25 EPL Policy.pdf" at bounding box center [332, 63] width 186 height 14
click at [246, 63] on input "checkbox" at bounding box center [244, 62] width 6 height 6
checkbox input "true"
click at [382, 193] on button "Select documents" at bounding box center [387, 187] width 58 height 12
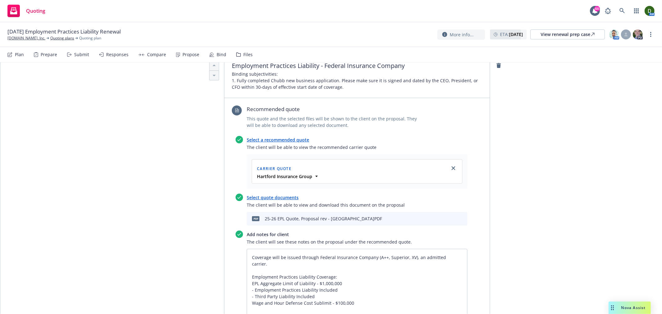
scroll to position [172, 0]
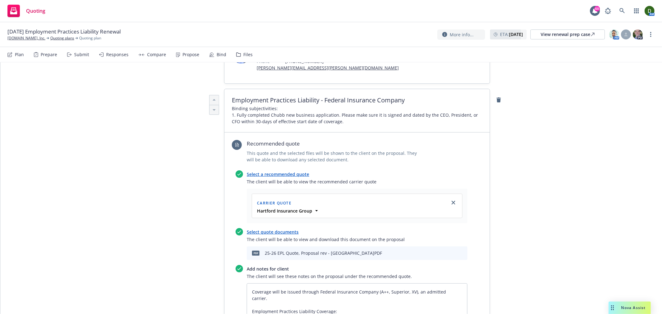
click at [449, 251] on icon "preview file" at bounding box center [452, 253] width 6 height 4
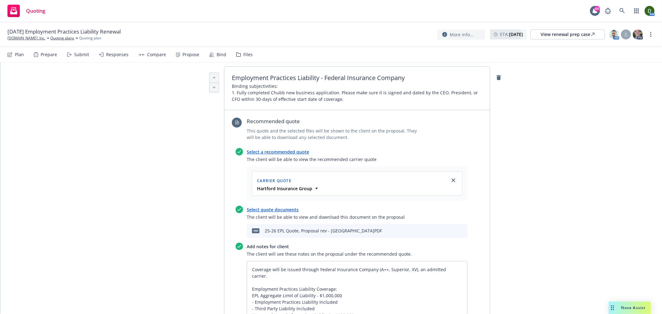
scroll to position [207, 0]
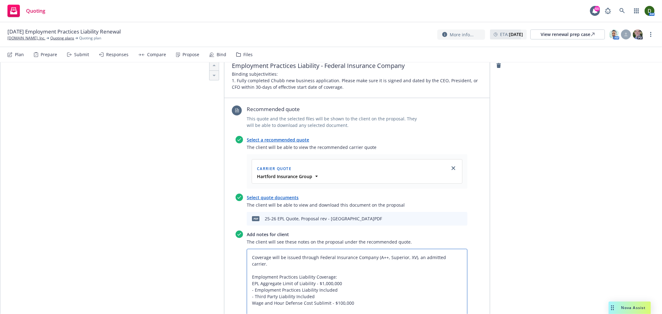
drag, startPoint x: 315, startPoint y: 224, endPoint x: 371, endPoint y: 223, distance: 56.8
click at [371, 249] on textarea "Coverage will be issued through Federal Insurance Company (A++, Superior, XV), …" at bounding box center [357, 303] width 221 height 108
type textarea "x"
type textarea "Coverage will be issued through (A++, Superior, XV), an admitted carrier. Emplo…"
paste textarea "Hartford Fire Insurance Company"
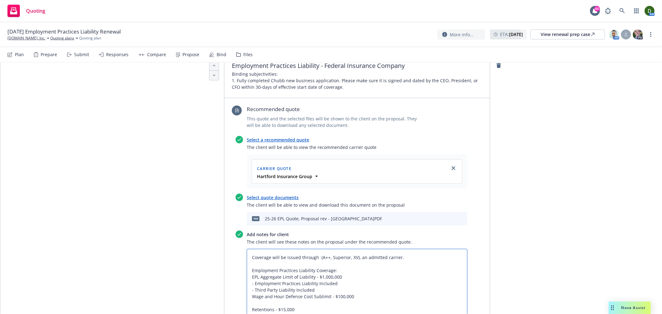
type textarea "x"
type textarea "Coverage will be issued through Hartford Fire Insurance Company (A++, Superior,…"
click at [392, 249] on textarea "Coverage will be issued through Hartford Fire Insurance Company (A++, Superior,…" at bounding box center [357, 306] width 221 height 115
type textarea "x"
type textarea "Coverage will be issued through Hartford Fire Insurance Company (A+, Superior, …"
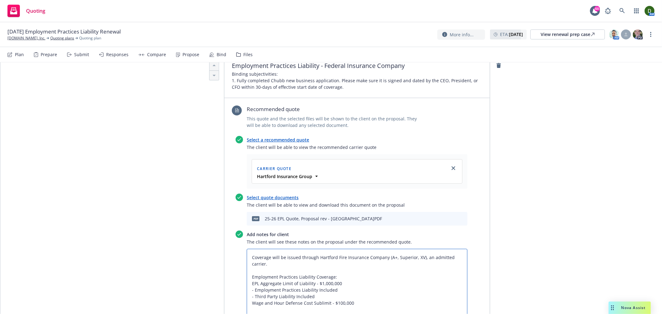
type textarea "x"
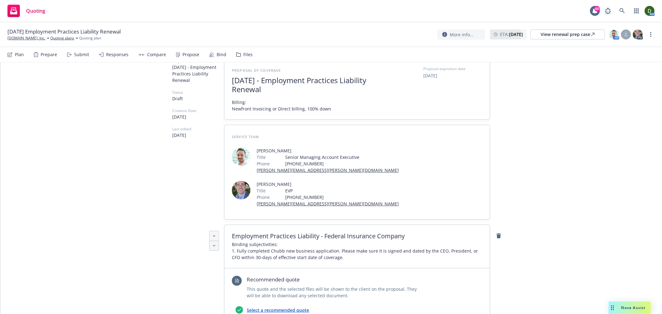
scroll to position [0, 0]
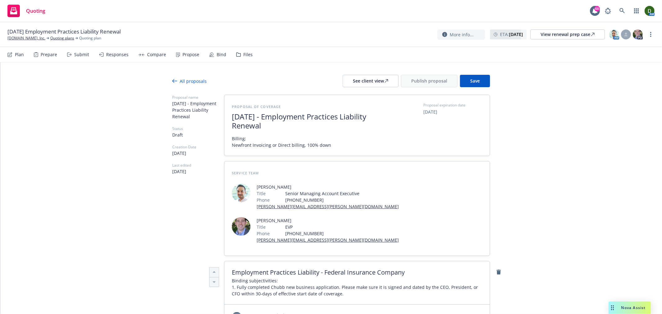
click at [281, 143] on span "Billing: Newfront Invoicing or Direct billing, 100% down" at bounding box center [281, 141] width 99 height 13
drag, startPoint x: 325, startPoint y: 145, endPoint x: 230, endPoint y: 147, distance: 94.7
click at [232, 147] on span "Billing: Newfront Invoicing or Direct billing, 100% down" at bounding box center [281, 141] width 99 height 13
click at [305, 143] on span "Billing: Direct billing with Hartford, payment plans included on page" at bounding box center [295, 141] width 127 height 13
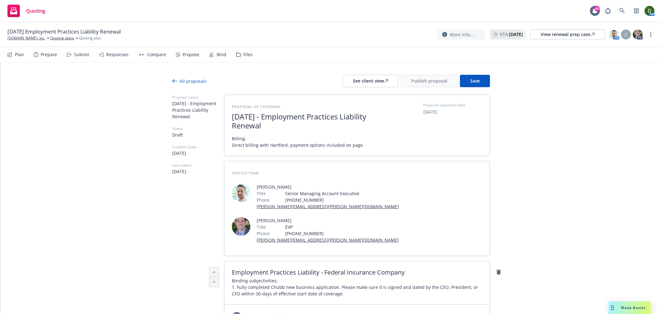
click at [358, 144] on span "Billing: Direct billing with Hartford, payment options included on page" at bounding box center [308, 141] width 152 height 13
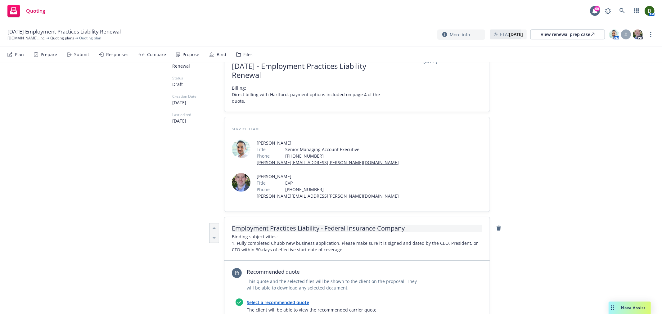
scroll to position [69, 0]
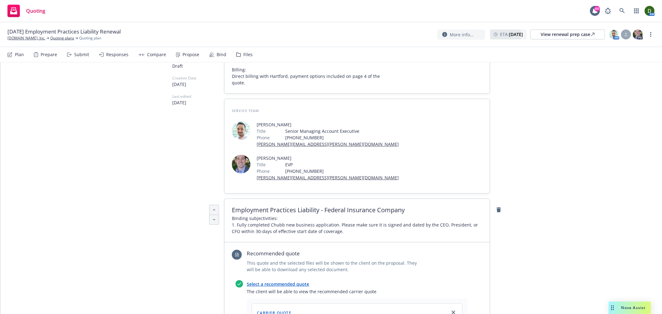
click at [257, 215] on span "Binding subjectivities: 1. Fully completed Chubb new business application. Plea…" at bounding box center [357, 225] width 251 height 20
type textarea "x"
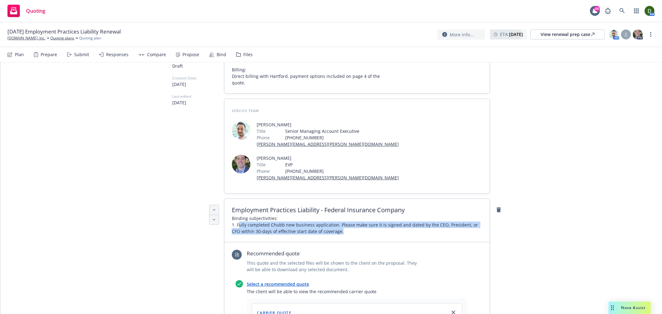
drag, startPoint x: 235, startPoint y: 190, endPoint x: 303, endPoint y: 206, distance: 69.4
click at [303, 206] on div "Employment Practices Liability - Federal Insurance Company Binding subjectiviti…" at bounding box center [358, 220] width 266 height 43
paste span
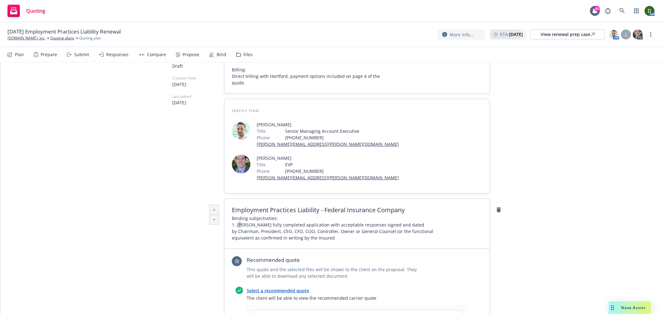
click at [239, 215] on span "Binding subjectivities: 1. Fa fully completed application with acceptable respo…" at bounding box center [333, 228] width 202 height 26
click at [241, 215] on span "Binding subjectivities: 1. Fa fully completed application with acceptable respo…" at bounding box center [333, 228] width 202 height 26
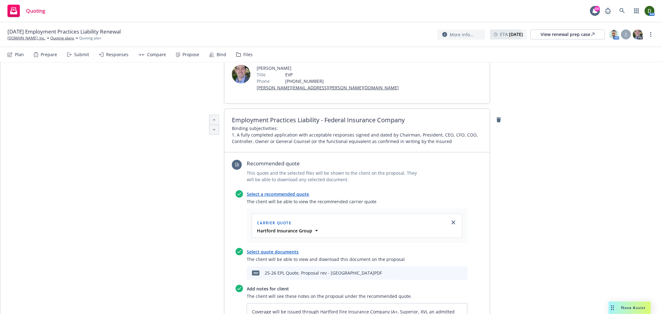
scroll to position [311, 0]
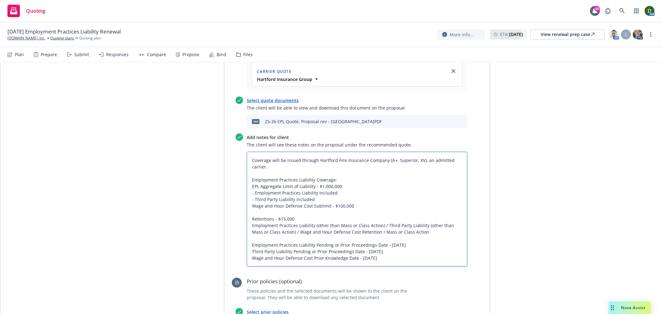
drag, startPoint x: 312, startPoint y: 213, endPoint x: 225, endPoint y: 210, distance: 87.0
click at [225, 210] on div "Recommended quote This quote and the selected files will be shown to the client…" at bounding box center [358, 319] width 266 height 636
type textarea "x"
type textarea "Coverage will be issued through Hartford Fire Insurance Company (A+, Superior, …"
type textarea "x"
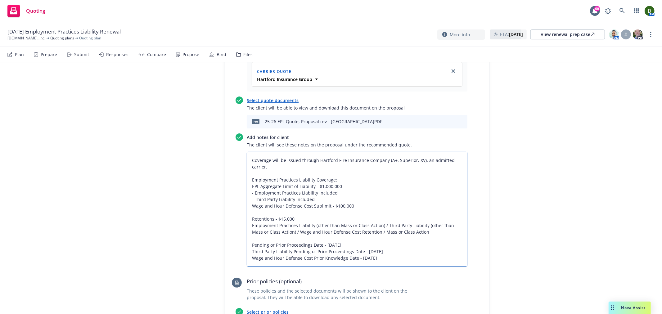
type textarea "Coverage will be issued through Hartford Fire Insurance Company (A+, Superior, …"
type textarea "x"
type textarea "Coverage will be issued through Hartford Fire Insurance Company (A+, Superior, …"
click at [250, 218] on textarea "Coverage will be issued through Hartford Fire Insurance Company (A+, Superior, …" at bounding box center [357, 209] width 221 height 115
paste textarea "Employment Practices Liability"
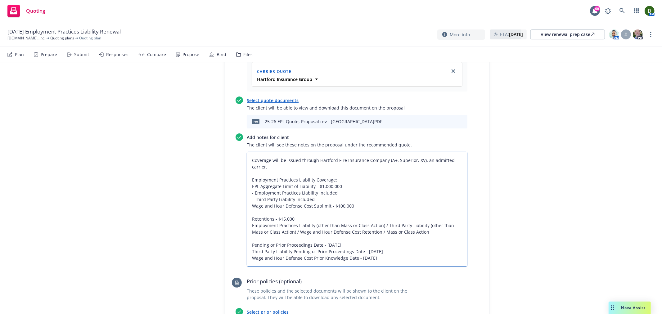
type textarea "x"
type textarea "Coverage will be issued through Hartford Fire Insurance Company (A+, Superior, …"
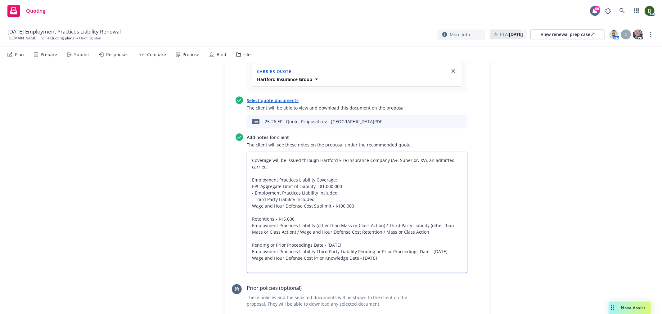
type textarea "x"
type textarea "Coverage will be issued through Hartford Fire Insurance Company (A+, Superior, …"
type textarea "x"
type textarea "Coverage will be issued through Hartford Fire Insurance Company (A+, Superior, …"
type textarea "x"
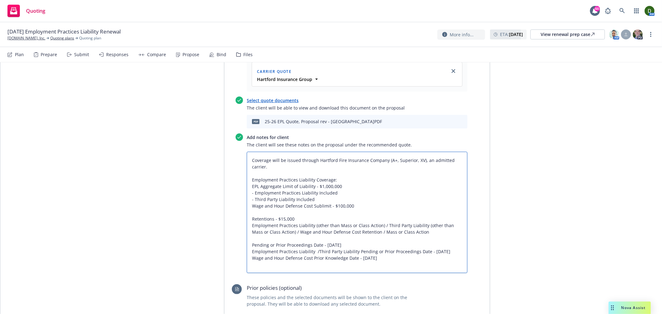
type textarea "Coverage will be issued through Hartford Fire Insurance Company (A+, Superior, …"
type textarea "x"
type textarea "Coverage will be issued through Hartford Fire Insurance Company (A+, Superior, …"
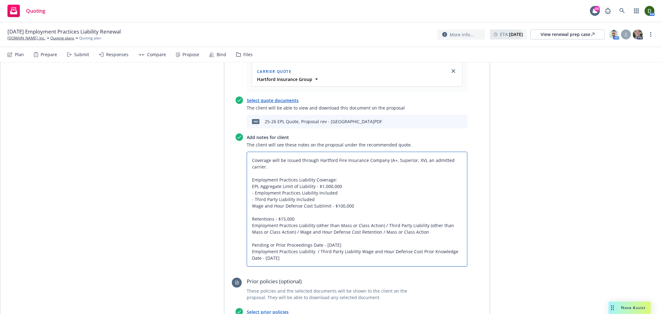
type textarea "x"
type textarea "Coverage will be issued through Hartford Fire Insurance Company (A+, Superior, …"
type textarea "x"
type textarea "Coverage will be issued through Hartford Fire Insurance Company (A+, Superior, …"
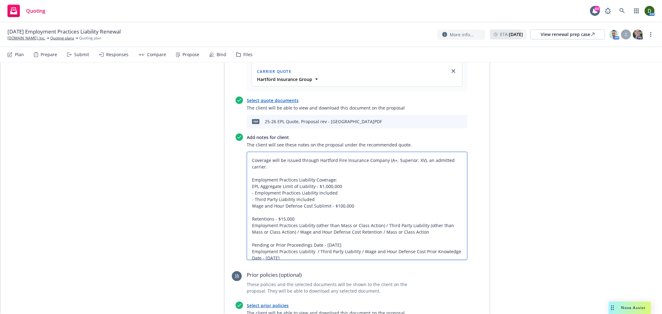
type textarea "x"
type textarea "Coverage will be issued through Hartford Fire Insurance Company (A+, Superior, …"
type textarea "x"
type textarea "Coverage will be issued through Hartford Fire Insurance Company (A+, Superior, …"
type textarea "x"
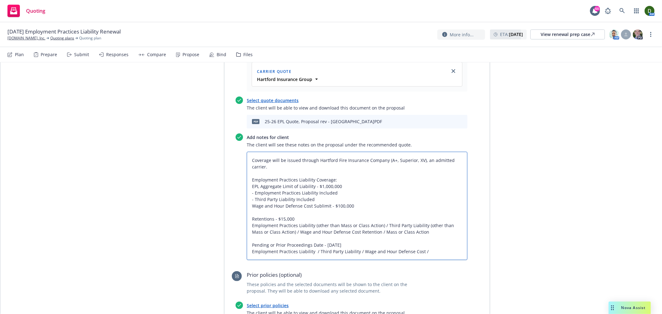
type textarea "Coverage will be issued through Hartford Fire Insurance Company (A+, Superior, …"
type textarea "x"
type textarea "Coverage will be issued through Hartford Fire Insurance Company (A+, Superior, …"
type textarea "x"
type textarea "Coverage will be issued through Hartford Fire Insurance Company (A+, Superior, …"
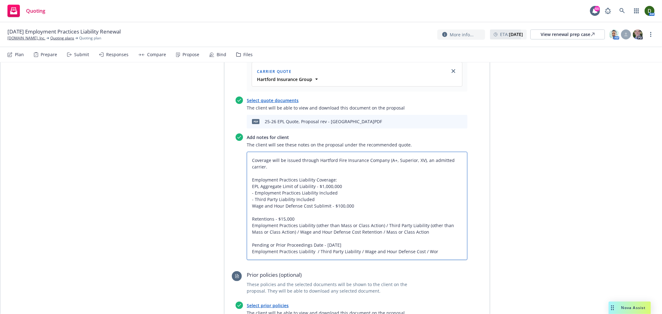
type textarea "x"
type textarea "Coverage will be issued through Hartford Fire Insurance Company (A+, Superior, …"
type textarea "x"
type textarea "Coverage will be issued through Hartford Fire Insurance Company (A+, Superior, …"
type textarea "x"
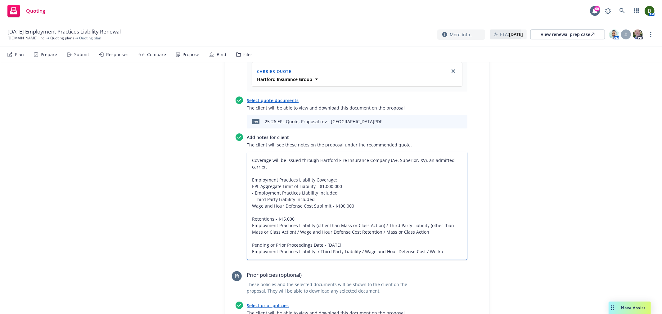
type textarea "Coverage will be issued through Hartford Fire Insurance Company (A+, Superior, …"
type textarea "x"
type textarea "Coverage will be issued through Hartford Fire Insurance Company (A+, Superior, …"
type textarea "x"
type textarea "Coverage will be issued through Hartford Fire Insurance Company (A+, Superior, …"
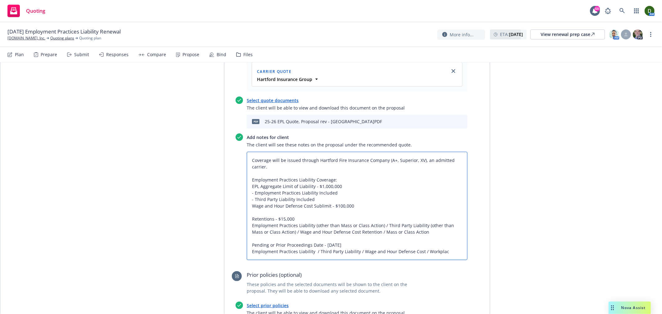
type textarea "x"
type textarea "Coverage will be issued through Hartford Fire Insurance Company (A+, Superior, …"
type textarea "x"
type textarea "Coverage will be issued through Hartford Fire Insurance Company (A+, Superior, …"
type textarea "x"
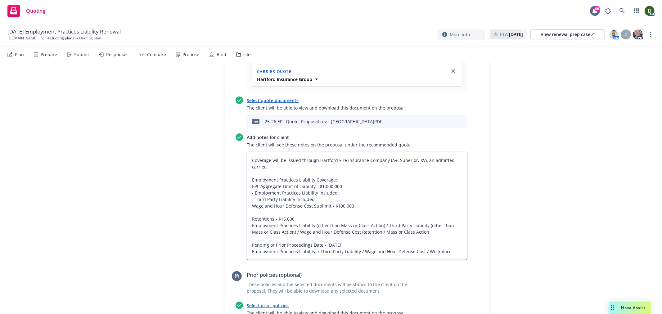
type textarea "Coverage will be issued through Hartford Fire Insurance Company (A+, Superior, …"
type textarea "x"
type textarea "Coverage will be issued through Hartford Fire Insurance Company (A+, Superior, …"
type textarea "x"
type textarea "Coverage will be issued through Hartford Fire Insurance Company (A+, Superior, …"
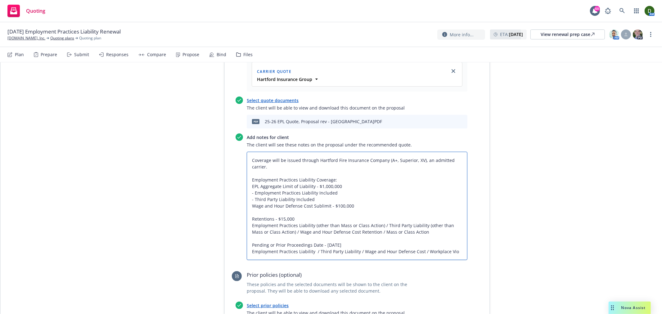
type textarea "x"
type textarea "Coverage will be issued through Hartford Fire Insurance Company (A+, Superior, …"
type textarea "x"
type textarea "Coverage will be issued through Hartford Fire Insurance Company (A+, Superior, …"
type textarea "x"
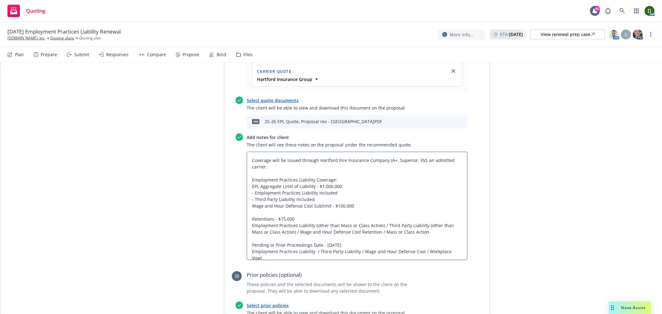
type textarea "Coverage will be issued through Hartford Fire Insurance Company (A+, Superior, …"
type textarea "x"
type textarea "Coverage will be issued through Hartford Fire Insurance Company (A+, Superior, …"
type textarea "x"
type textarea "Coverage will be issued through Hartford Fire Insurance Company (A+, Superior, …"
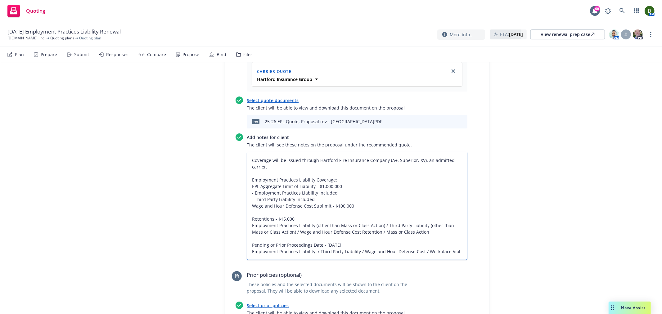
type textarea "x"
type textarea "Coverage will be issued through Hartford Fire Insurance Company (A+, Superior, …"
type textarea "x"
type textarea "Coverage will be issued through Hartford Fire Insurance Company (A+, Superior, …"
type textarea "x"
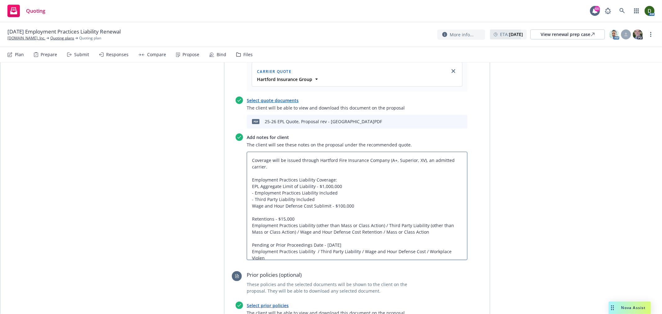
type textarea "Coverage will be issued through Hartford Fire Insurance Company (A+, Superior, …"
type textarea "x"
type textarea "Coverage will be issued through Hartford Fire Insurance Company (A+, Superior, …"
type textarea "x"
type textarea "Coverage will be issued through Hartford Fire Insurance Company (A+, Superior, …"
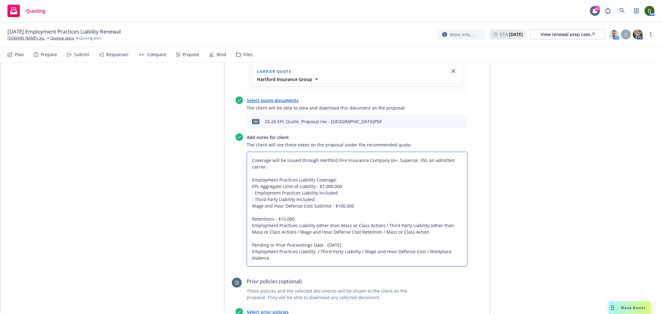
type textarea "x"
type textarea "Coverage will be issued through Hartford Fire Insurance Company (A+, Superior, …"
type textarea "x"
type textarea "Coverage will be issued through Hartford Fire Insurance Company (A+, Superior, …"
type textarea "x"
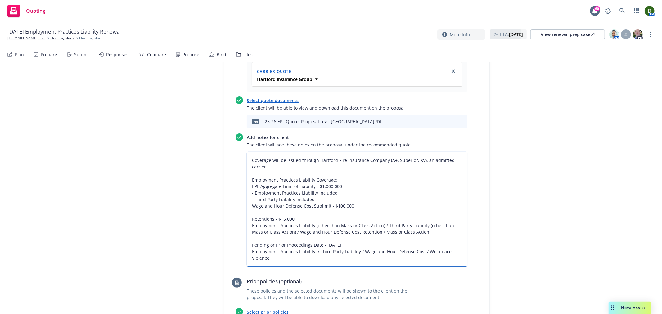
type textarea "Coverage will be issued through Hartford Fire Insurance Company (A+, Superior, …"
type textarea "x"
type textarea "Coverage will be issued through Hartford Fire Insurance Company (A+, Superior, …"
type textarea "x"
type textarea "Coverage will be issued through Hartford Fire Insurance Company (A+, Superior, …"
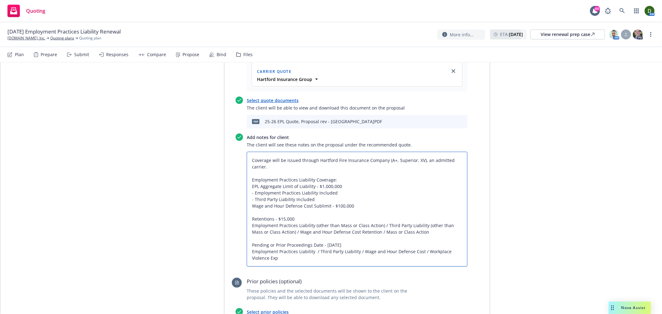
type textarea "x"
type textarea "Coverage will be issued through Hartford Fire Insurance Company (A+, Superior, …"
type textarea "x"
type textarea "Coverage will be issued through Hartford Fire Insurance Company (A+, Superior, …"
type textarea "x"
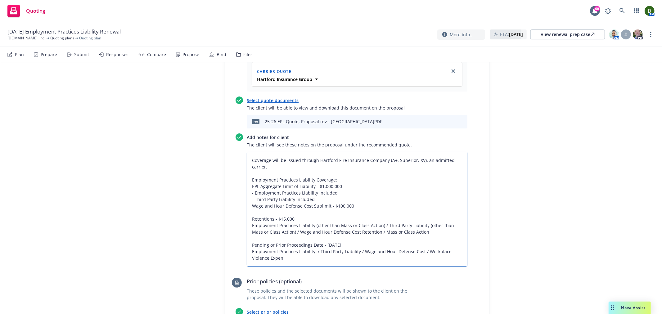
type textarea "Coverage will be issued through Hartford Fire Insurance Company (A+, Superior, …"
type textarea "x"
type textarea "Coverage will be issued through Hartford Fire Insurance Company (A+, Superior, …"
type textarea "x"
type textarea "Coverage will be issued through Hartford Fire Insurance Company (A+, Superior, …"
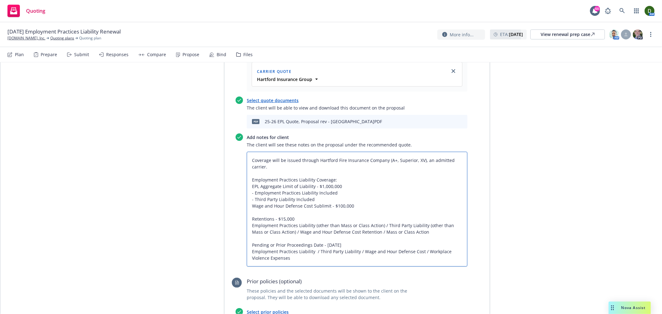
drag, startPoint x: 271, startPoint y: 229, endPoint x: 248, endPoint y: 218, distance: 26.0
click at [248, 218] on textarea "Coverage will be issued through Hartford Fire Insurance Company (A+, Superior, …" at bounding box center [357, 209] width 221 height 115
drag, startPoint x: 425, startPoint y: 197, endPoint x: 238, endPoint y: 193, distance: 187.6
click at [238, 193] on div "Add notes for client The client will see these notes on the proposal under the …" at bounding box center [352, 200] width 232 height 133
paste textarea "/ Third Party Liability / Wage and Hour Defense Cost / Workplace Violence Expen…"
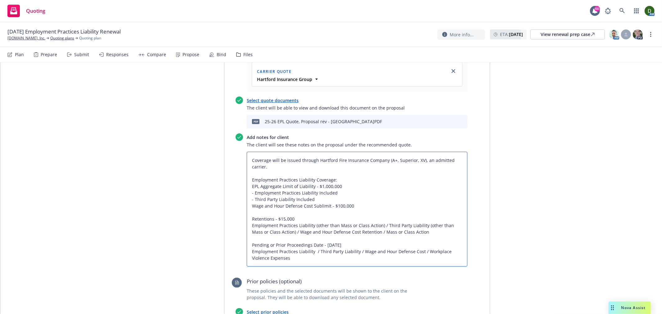
type textarea "x"
type textarea "Coverage will be issued through Hartford Fire Insurance Company (A+, Superior, …"
drag, startPoint x: 306, startPoint y: 197, endPoint x: 423, endPoint y: 191, distance: 116.9
click at [423, 191] on textarea "Coverage will be issued through Hartford Fire Insurance Company (A+, Superior, …" at bounding box center [357, 209] width 221 height 115
type textarea "x"
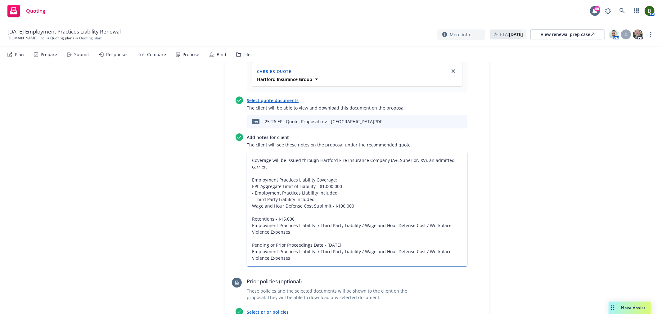
type textarea "Coverage will be issued through Hartford Fire Insurance Company (A+, Superior, …"
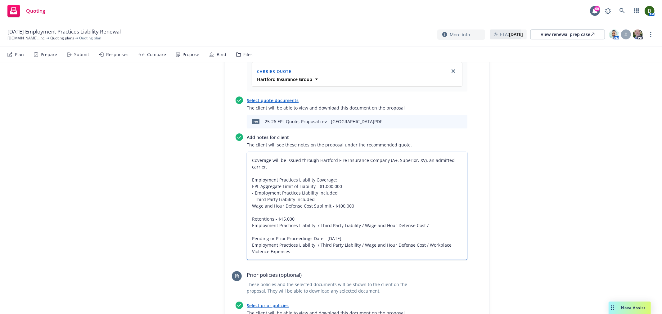
type textarea "x"
type textarea "Coverage will be issued through Hartford Fire Insurance Company (A+, Superior, …"
type textarea "x"
type textarea "Coverage will be issued through Hartford Fire Insurance Company (A+, Superior, …"
click at [281, 184] on textarea "Coverage will be issued through Hartford Fire Insurance Company (A+, Superior, …" at bounding box center [357, 206] width 221 height 108
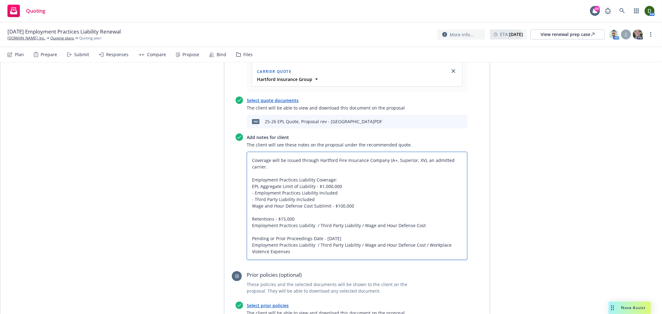
type textarea "x"
type textarea "Coverage will be issued through Hartford Fire Insurance Company (A+, Superior, …"
drag, startPoint x: 249, startPoint y: 154, endPoint x: 280, endPoint y: 153, distance: 30.8
click at [280, 153] on textarea "Coverage will be issued through Hartford Fire Insurance Company (A+, Superior, …" at bounding box center [357, 206] width 221 height 108
type textarea "x"
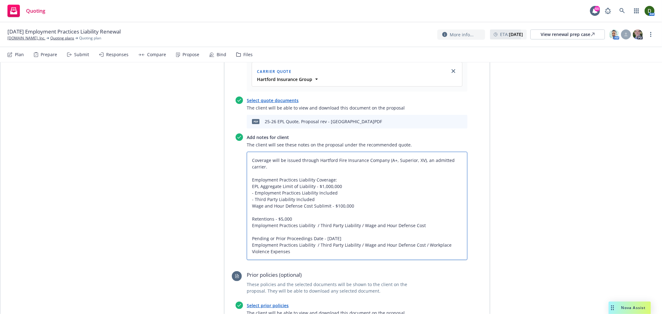
type textarea "Coverage will be issued through Hartford Fire Insurance Company (A+, Superior, …"
type textarea "x"
type textarea "Coverage will be issued through Hartford Fire Insurance Company (A+, Superior, …"
type textarea "x"
type textarea "Coverage will be issued through Hartford Fire Insurance Company (A+, Superior, …"
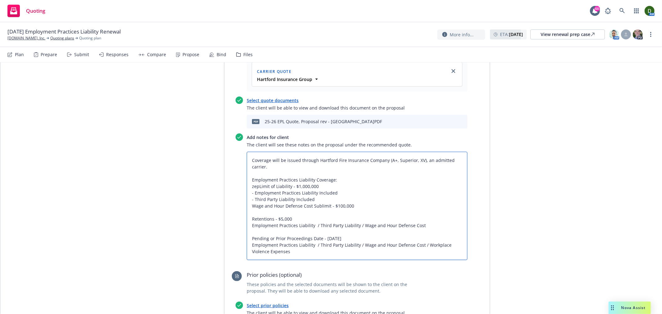
type textarea "x"
paste textarea "Employment Practices Liability"
type textarea "Coverage will be issued through Hartford Fire Insurance Company (A+, Superior, …"
type textarea "x"
type textarea "Coverage will be issued through Hartford Fire Insurance Company (A+, Superior, …"
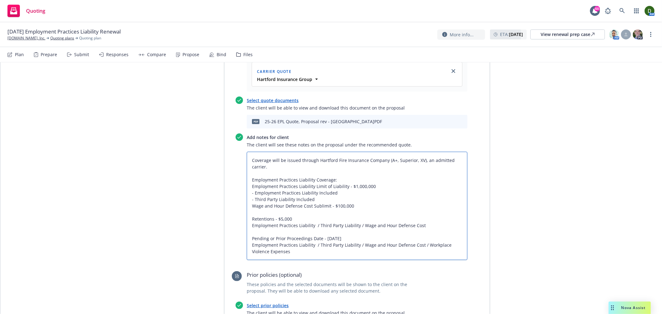
type textarea "x"
type textarea "Coverage will be issued through Hartford Fire Insurance Company (A+, Superior, …"
type textarea "x"
type textarea "Coverage will be issued through Hartford Fire Insurance Company (A+, Superior, …"
type textarea "x"
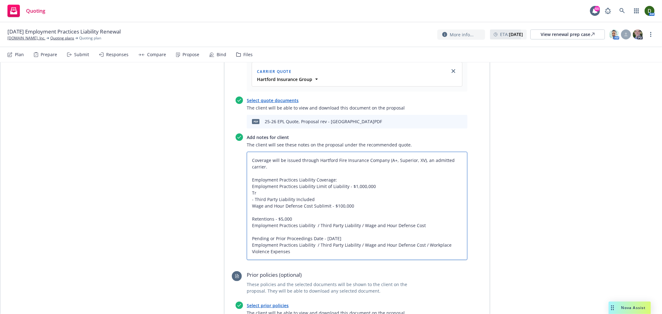
type textarea "Coverage will be issued through Hartford Fire Insurance Company (A+, Superior, …"
type textarea "x"
type textarea "Coverage will be issued through Hartford Fire Insurance Company (A+, Superior, …"
type textarea "x"
type textarea "Coverage will be issued through Hartford Fire Insurance Company (A+, Superior, …"
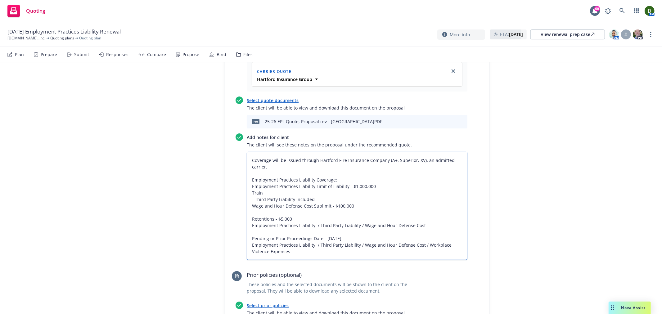
type textarea "x"
type textarea "Coverage will be issued through Hartford Fire Insurance Company (A+, Superior, …"
type textarea "x"
type textarea "Coverage will be issued through Hartford Fire Insurance Company (A+, Superior, …"
type textarea "x"
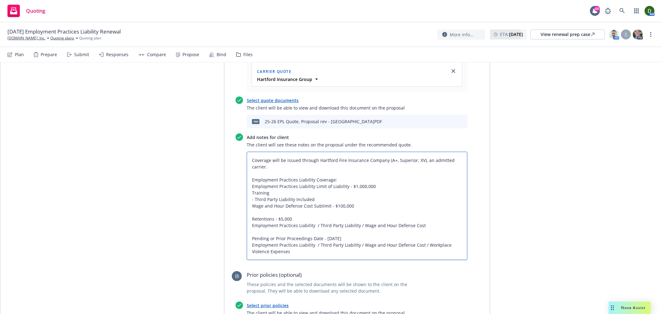
type textarea "Coverage will be issued through Hartford Fire Insurance Company (A+, Superior, …"
type textarea "x"
type textarea "Coverage will be issued through Hartford Fire Insurance Company (A+, Superior, …"
type textarea "x"
type textarea "Coverage will be issued through Hartford Fire Insurance Company (A+, Superior, …"
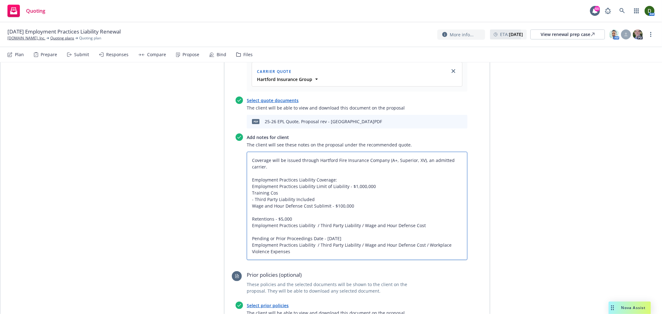
type textarea "x"
type textarea "Coverage will be issued through Hartford Fire Insurance Company (A+, Superior, …"
type textarea "x"
type textarea "Coverage will be issued through Hartford Fire Insurance Company (A+, Superior, …"
type textarea "x"
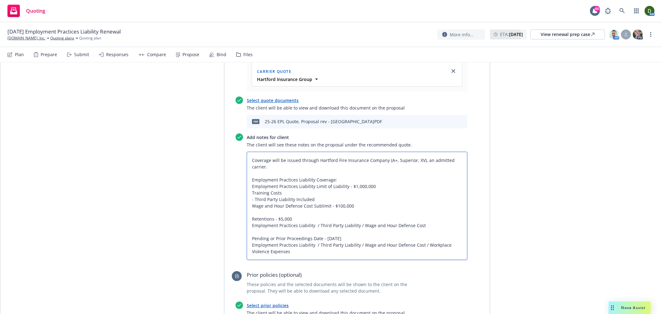
type textarea "Coverage will be issued through Hartford Fire Insurance Company (A+, Superior, …"
type textarea "x"
type textarea "Coverage will be issued through Hartford Fire Insurance Company (A+, Superior, …"
type textarea "x"
type textarea "Coverage will be issued through Hartford Fire Insurance Company (A+, Superior, …"
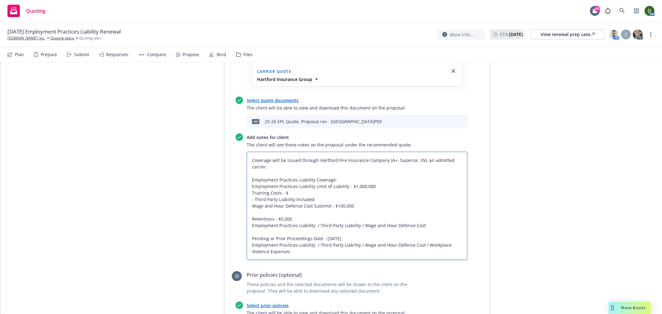
type textarea "x"
type textarea "Coverage will be issued through Hartford Fire Insurance Company (A+, Superior, …"
type textarea "x"
type textarea "Coverage will be issued through Hartford Fire Insurance Company (A+, Superior, …"
type textarea "x"
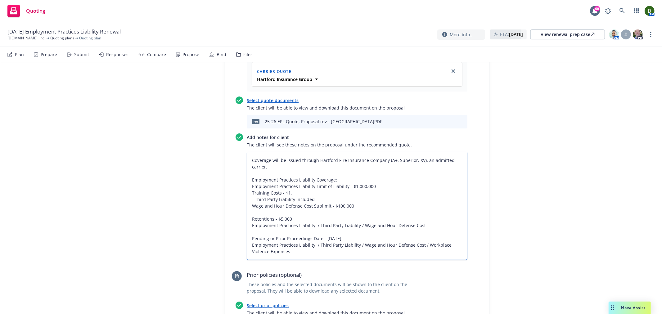
type textarea "Coverage will be issued through Hartford Fire Insurance Company (A+, Superior, …"
type textarea "x"
type textarea "Coverage will be issued through Hartford Fire Insurance Company (A+, Superior, …"
type textarea "x"
type textarea "Coverage will be issued through Hartford Fire Insurance Company (A+, Superior, …"
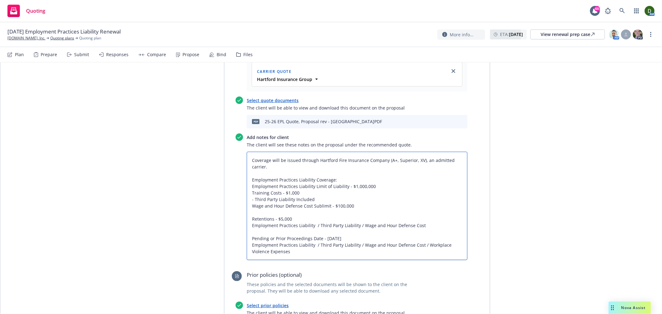
type textarea "x"
type textarea "Coverage will be issued through Hartford Fire Insurance Company (A+, Superior, …"
type textarea "x"
type textarea "Coverage will be issued through Hartford Fire Insurance Company (A+, Superior, …"
type textarea "x"
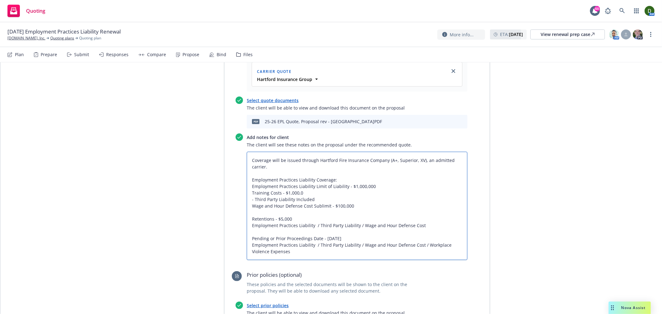
type textarea "Coverage will be issued through Hartford Fire Insurance Company (A+, Superior, …"
type textarea "x"
type textarea "Coverage will be issued through Hartford Fire Insurance Company (A+, Superior, …"
type textarea "x"
type textarea "Coverage will be issued through Hartford Fire Insurance Company (A+, Superior, …"
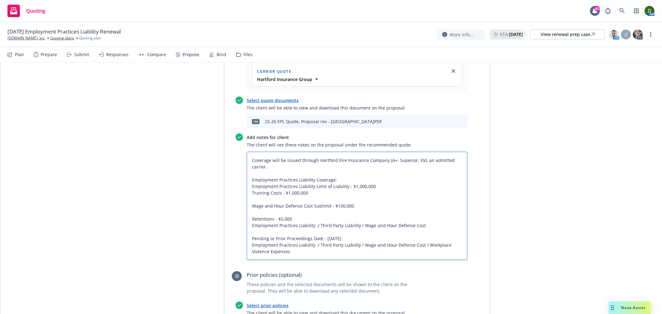
type textarea "x"
type textarea "Coverage will be issued through Hartford Fire Insurance Company (A+, Superior, …"
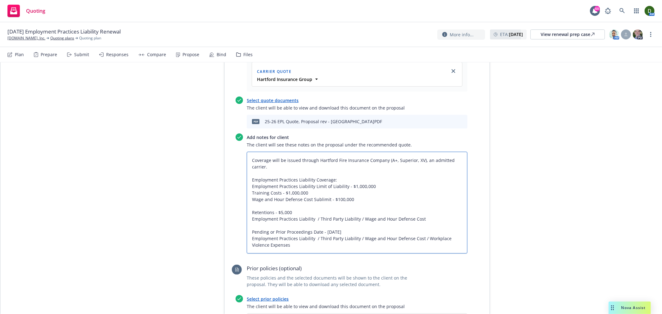
type textarea "x"
type textarea "Coverage will be issued through Hartford Fire Insurance Company (A+, Superior, …"
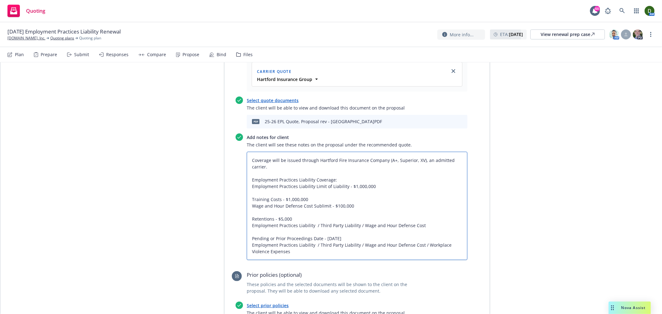
type textarea "x"
type textarea "Coverage will be issued through Hartford Fire Insurance Company (A+, Superior, …"
type textarea "x"
type textarea "Coverage will be issued through Hartford Fire Insurance Company (A+, Superior, …"
type textarea "x"
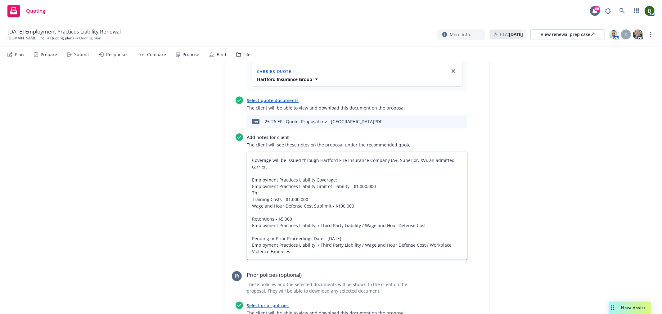
type textarea "Coverage will be issued through Hartford Fire Insurance Company (A+, Superior, …"
type textarea "x"
type textarea "Coverage will be issued through Hartford Fire Insurance Company (A+, Superior, …"
type textarea "x"
type textarea "Coverage will be issued through Hartford Fire Insurance Company (A+, Superior, …"
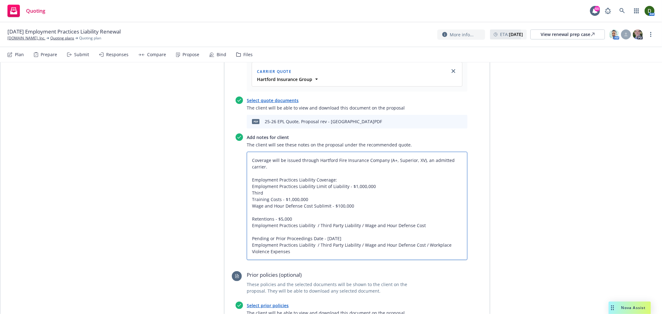
type textarea "x"
type textarea "Coverage will be issued through Hartford Fire Insurance Company (A+, Superior, …"
type textarea "x"
type textarea "Coverage will be issued through Hartford Fire Insurance Company (A+, Superior, …"
type textarea "x"
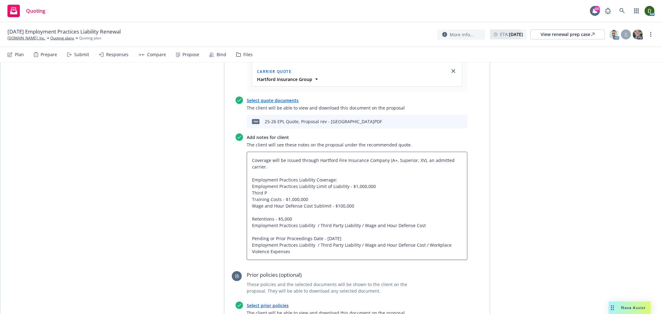
type textarea "Coverage will be issued through Hartford Fire Insurance Company (A+, Superior, …"
type textarea "x"
type textarea "Coverage will be issued through Hartford Fire Insurance Company (A+, Superior, …"
type textarea "x"
type textarea "Coverage will be issued through Hartford Fire Insurance Company (A+, Superior, …"
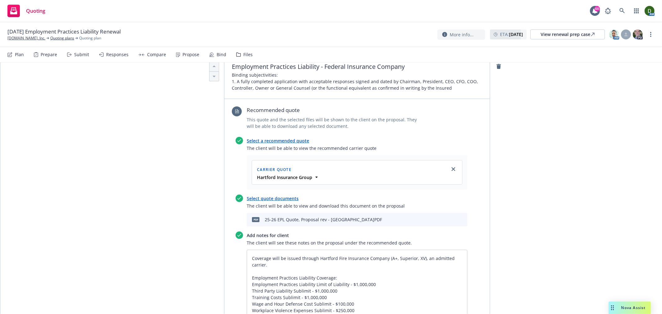
scroll to position [0, 0]
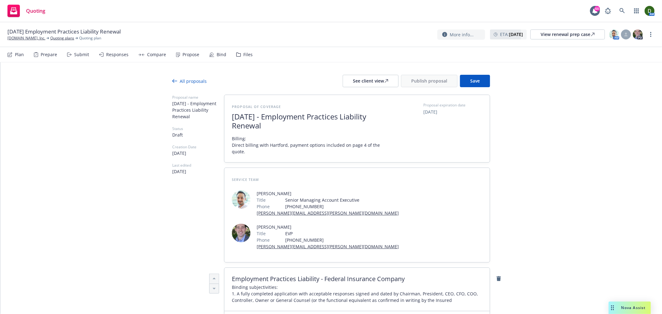
drag, startPoint x: 516, startPoint y: 168, endPoint x: 524, endPoint y: 110, distance: 59.0
click at [476, 81] on span "Save" at bounding box center [475, 81] width 10 height 6
click at [430, 112] on span "11/14/2025" at bounding box center [431, 112] width 14 height 7
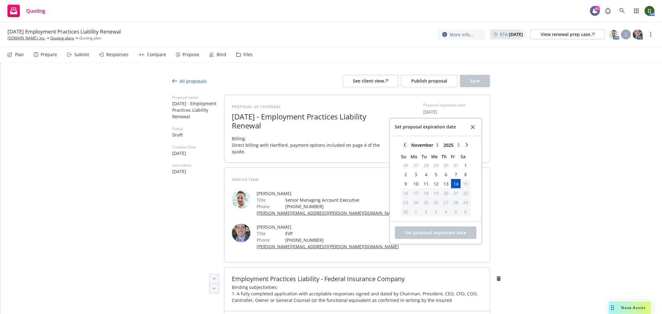
click at [404, 144] on icon "chevronLeft" at bounding box center [405, 145] width 4 height 4
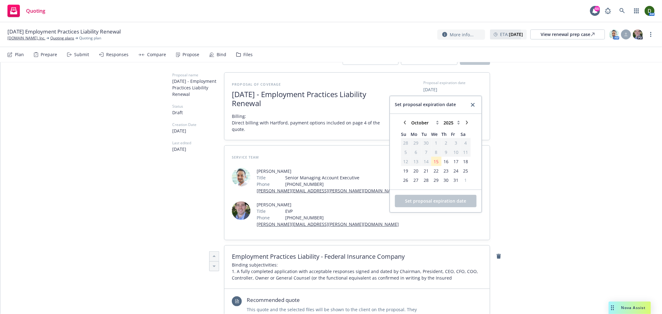
scroll to position [34, 0]
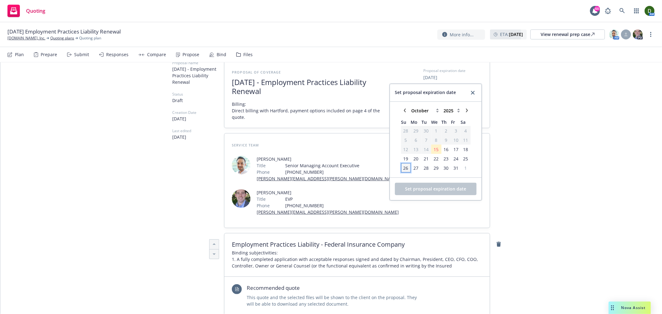
click at [404, 170] on span "26" at bounding box center [406, 168] width 5 height 7
click at [429, 191] on span "Set proposal expiration date" at bounding box center [435, 189] width 61 height 6
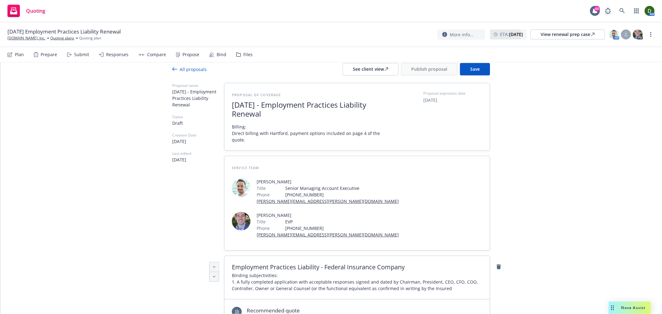
scroll to position [0, 0]
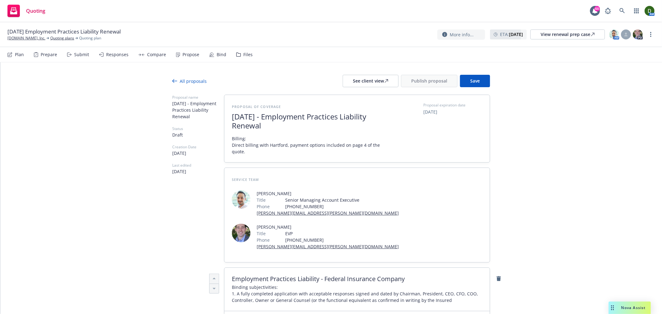
click at [476, 89] on div at bounding box center [331, 90] width 318 height 7
click at [479, 81] on button "Save" at bounding box center [475, 81] width 30 height 12
click at [366, 76] on div "See client view" at bounding box center [370, 81] width 35 height 12
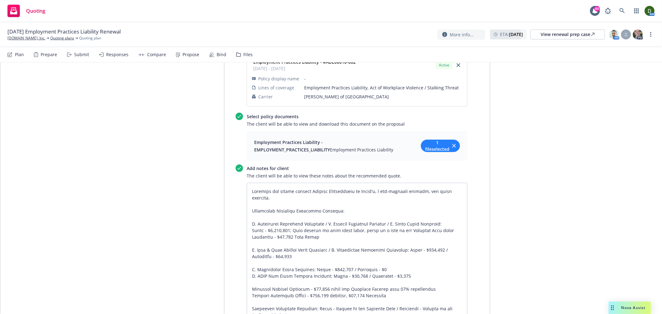
scroll to position [656, 0]
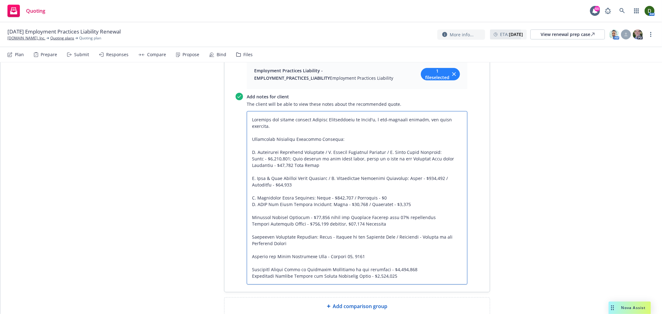
click at [265, 113] on textarea at bounding box center [357, 198] width 221 height 174
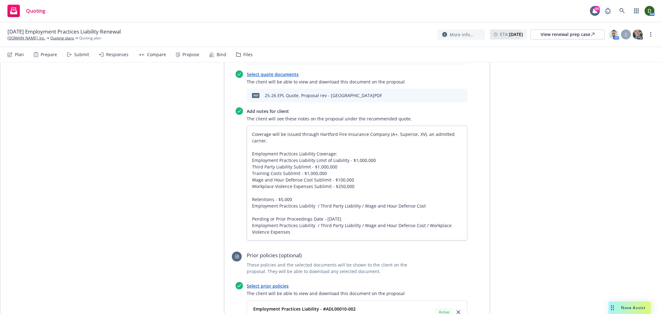
scroll to position [0, 0]
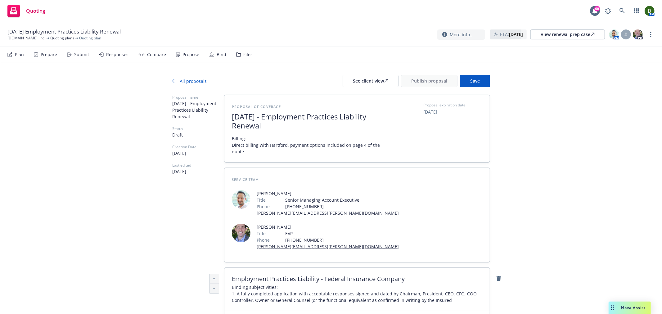
drag, startPoint x: 569, startPoint y: 171, endPoint x: 558, endPoint y: 64, distance: 107.7
click at [480, 80] on button "Save" at bounding box center [475, 81] width 30 height 12
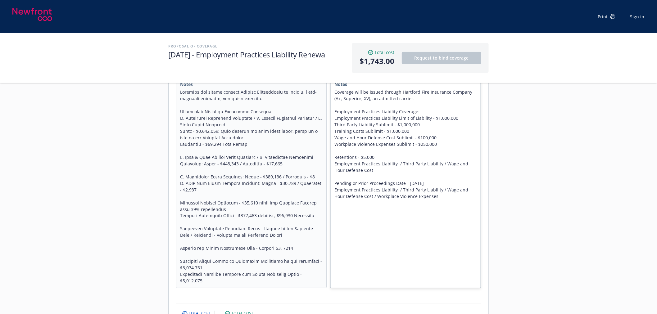
scroll to position [241, 0]
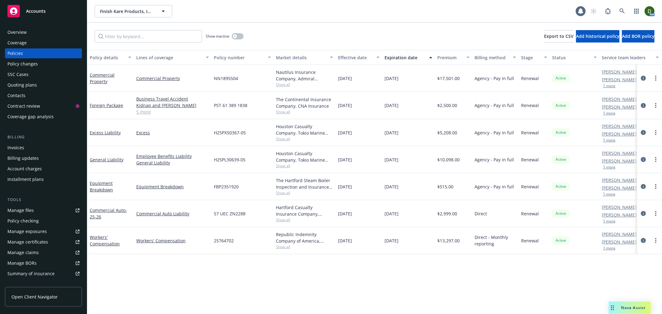
click at [52, 30] on div "Overview" at bounding box center [43, 32] width 72 height 10
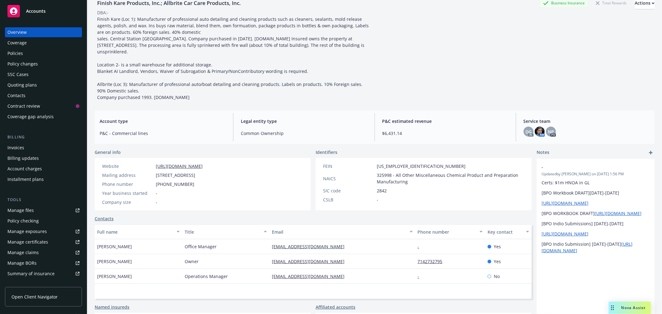
scroll to position [89, 0]
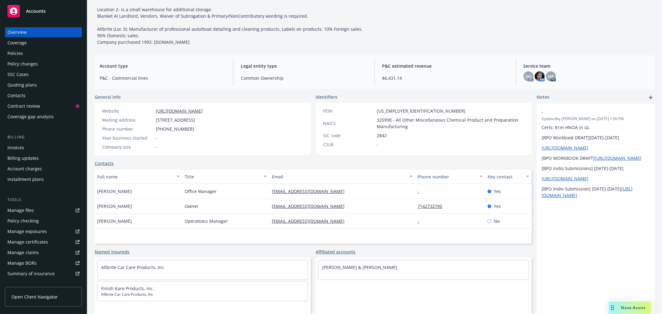
click at [46, 96] on div "Contacts" at bounding box center [43, 96] width 72 height 10
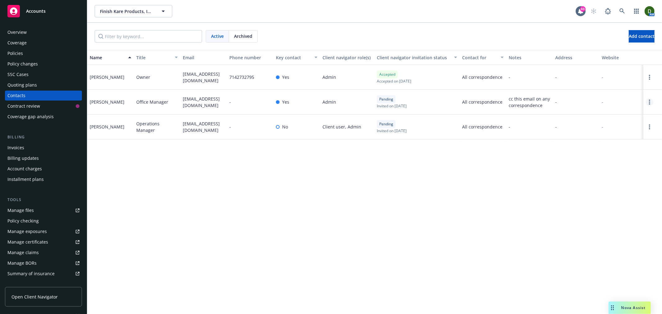
click at [648, 99] on link "Open options" at bounding box center [649, 101] width 7 height 7
click at [629, 101] on link "Archive" at bounding box center [621, 97] width 48 height 12
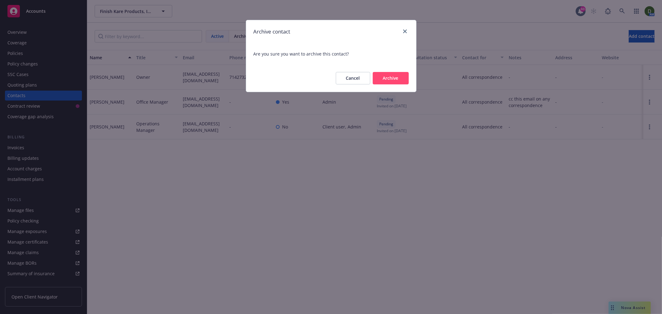
click at [386, 81] on button "Archive" at bounding box center [391, 78] width 36 height 12
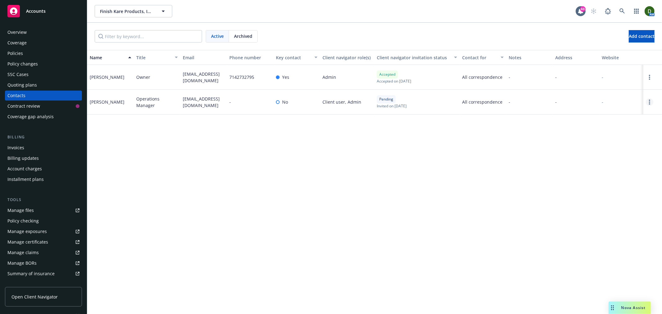
click at [652, 101] on link "Open options" at bounding box center [649, 101] width 7 height 7
click at [628, 51] on link "Edit contact" at bounding box center [621, 55] width 48 height 12
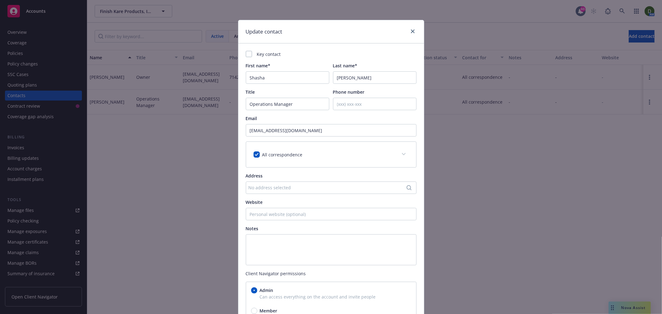
click at [263, 50] on div "Key contact First name* Shasha Last name* Jhaveri Title Operations Manager Phon…" at bounding box center [332, 188] width 186 height 290
click at [246, 54] on div at bounding box center [249, 54] width 6 height 6
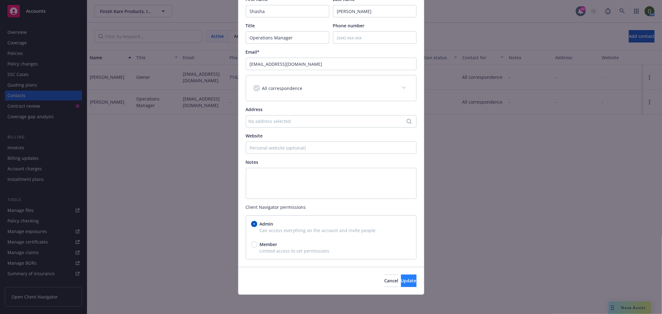
scroll to position [67, 0]
click at [406, 278] on button "Update" at bounding box center [409, 280] width 16 height 12
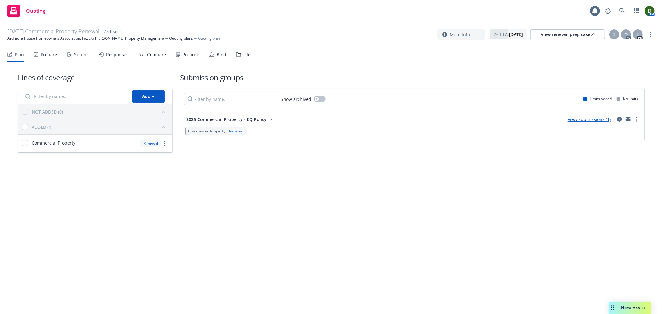
click at [236, 51] on div "Files" at bounding box center [244, 54] width 16 height 15
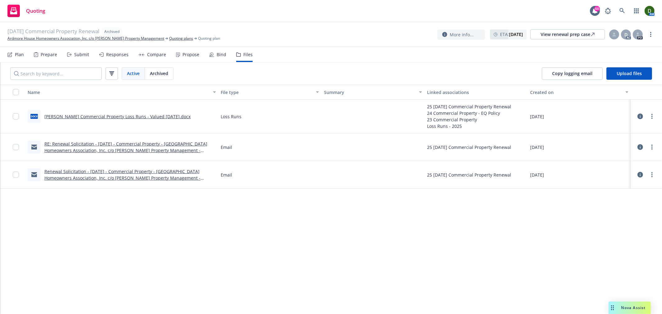
click at [293, 201] on div "Name File type Summary Linked associations Created on docx Lloyd's Commercial P…" at bounding box center [331, 200] width 662 height 230
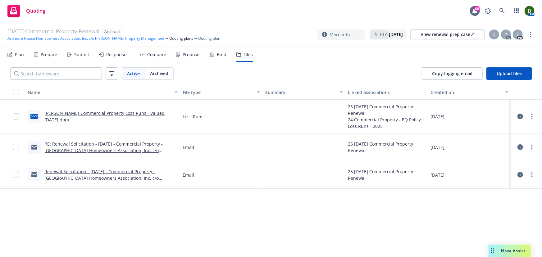
click at [145, 40] on link "Ardmore House Homeowners Association, Inc. c/o Wheeler Steffen Property Managem…" at bounding box center [85, 39] width 157 height 6
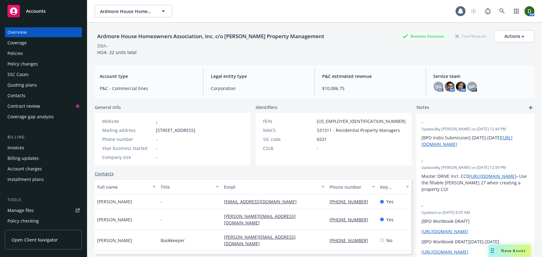
click at [33, 53] on div "Policies" at bounding box center [43, 53] width 72 height 10
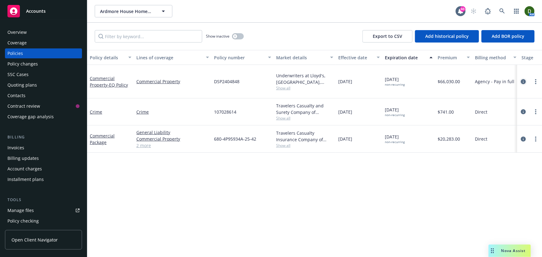
click at [522, 80] on icon "circleInformation" at bounding box center [523, 81] width 5 height 5
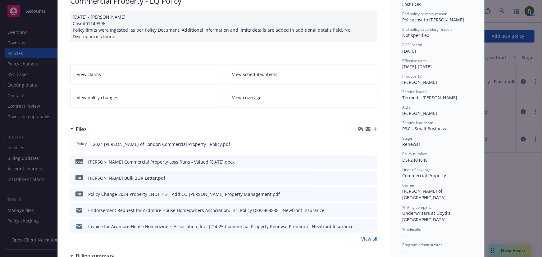
scroll to position [56, 0]
click at [371, 177] on icon "preview file" at bounding box center [372, 177] width 6 height 4
